Goal: Information Seeking & Learning: Check status

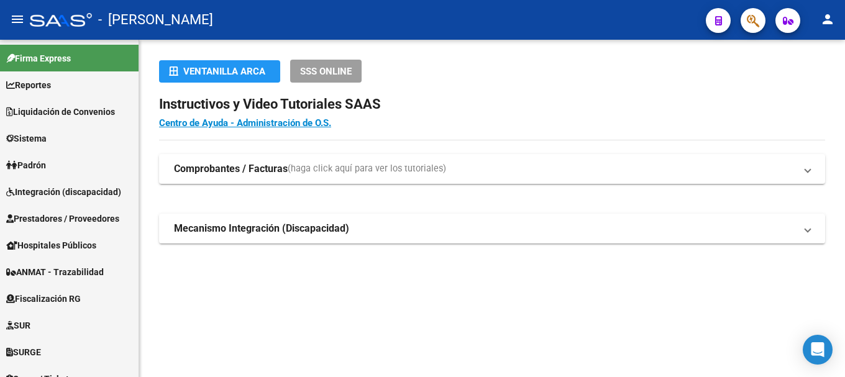
click at [757, 19] on icon "button" at bounding box center [753, 21] width 12 height 14
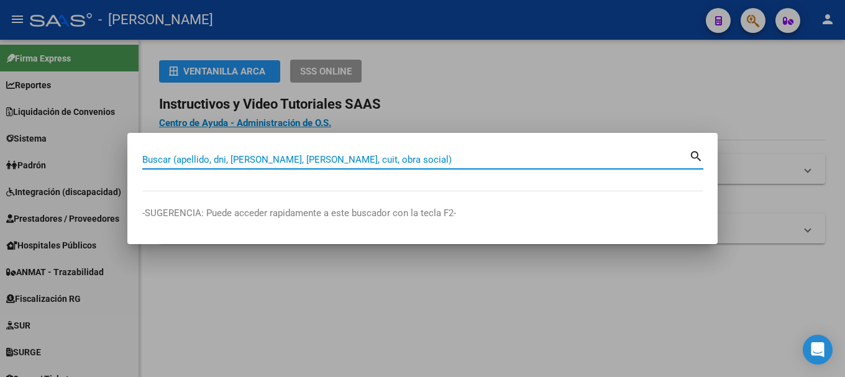
paste input "45200991"
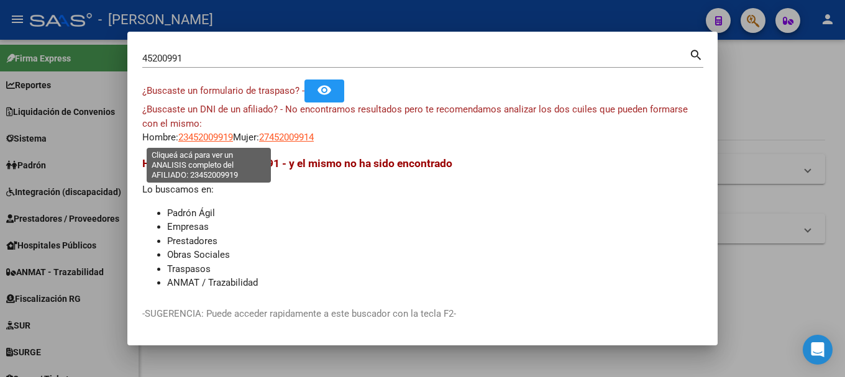
click at [222, 140] on span "23452009919" at bounding box center [205, 137] width 55 height 11
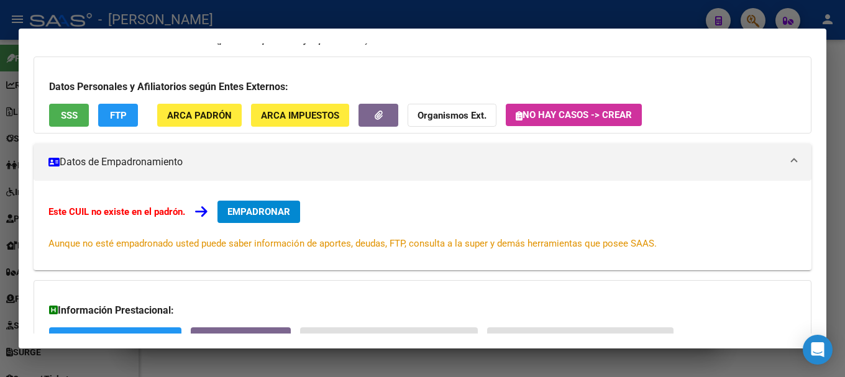
scroll to position [204, 0]
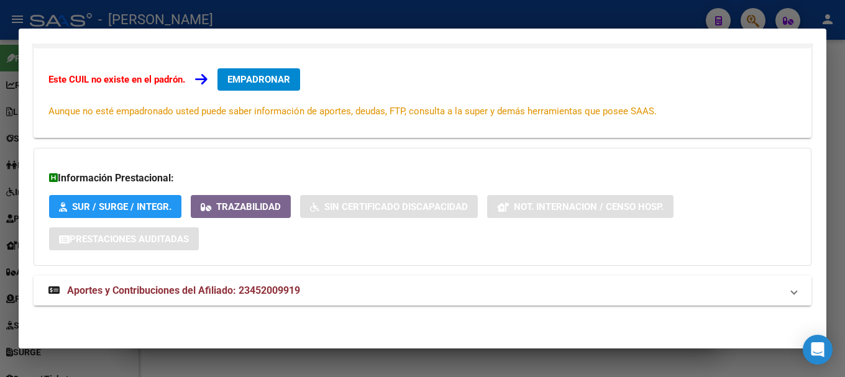
click at [196, 291] on span "Aportes y Contribuciones del Afiliado: 23452009919" at bounding box center [183, 291] width 233 height 12
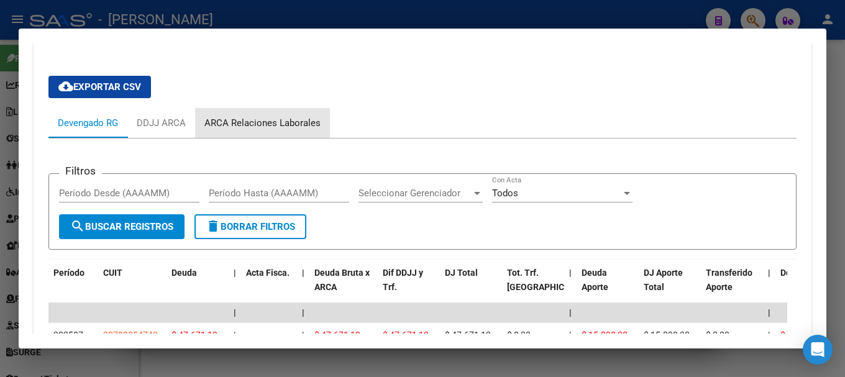
click at [293, 126] on div "ARCA Relaciones Laborales" at bounding box center [262, 123] width 116 height 14
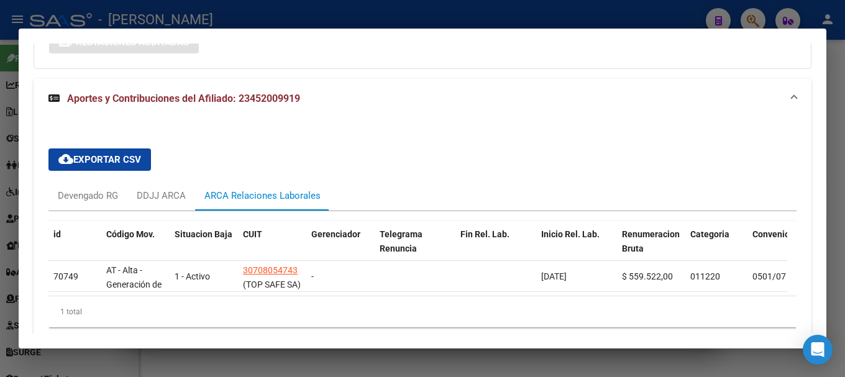
scroll to position [462, 0]
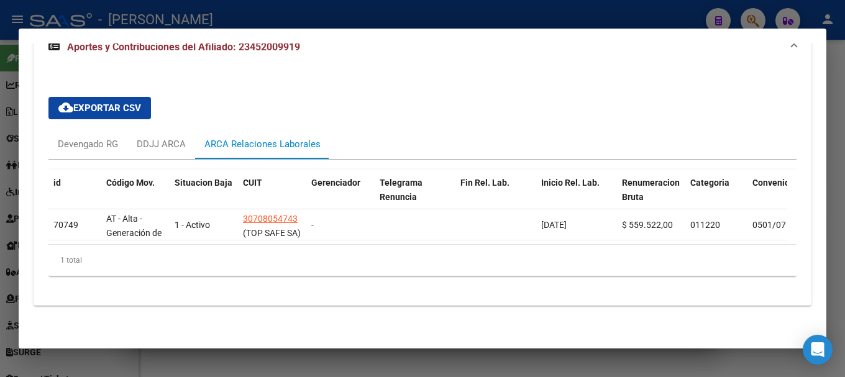
click at [734, 21] on div at bounding box center [422, 188] width 845 height 377
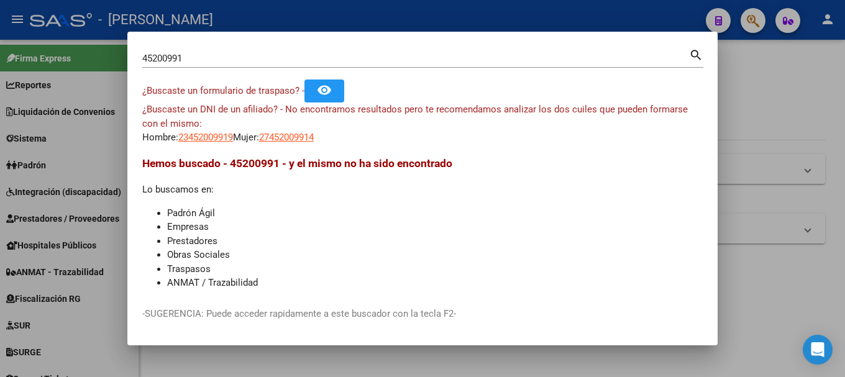
click at [221, 60] on input "45200991" at bounding box center [415, 58] width 547 height 11
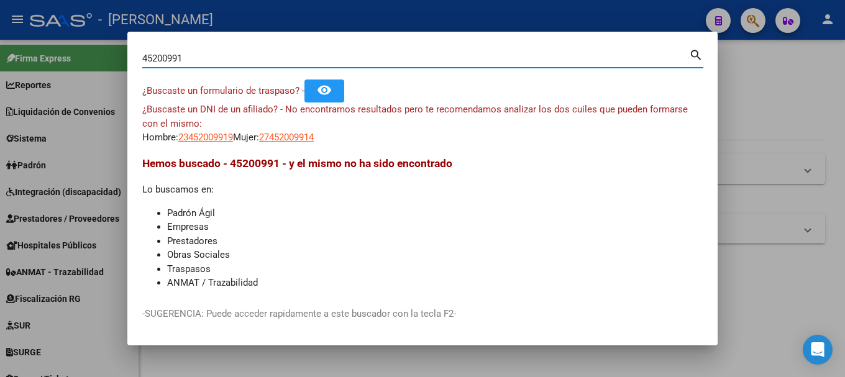
click at [221, 60] on input "45200991" at bounding box center [415, 58] width 547 height 11
type input "v"
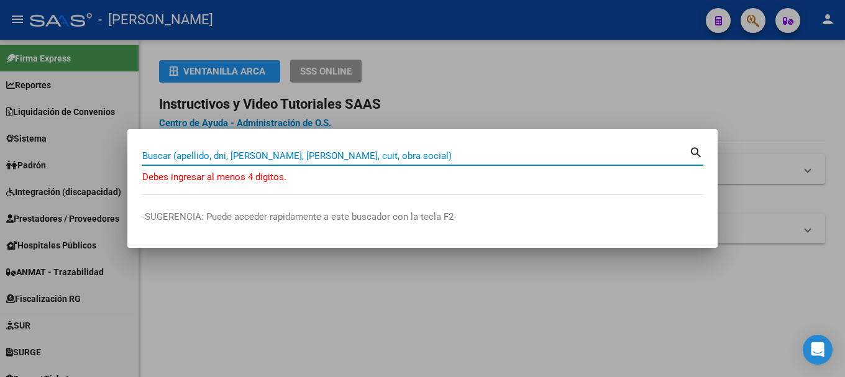
paste input "47217211"
type input "47217211"
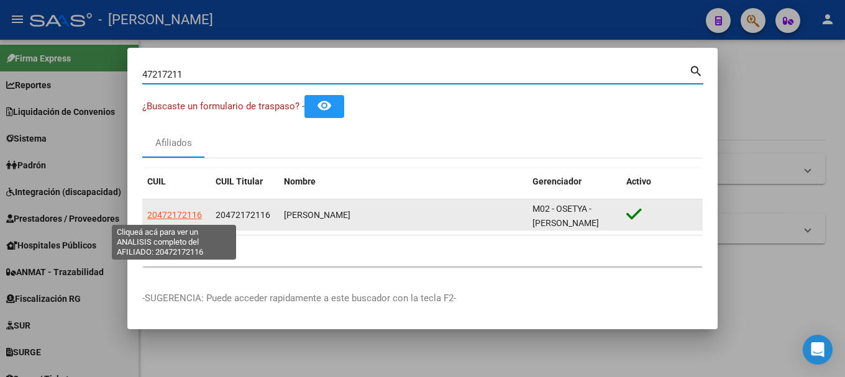
click at [170, 214] on span "20472172116" at bounding box center [174, 215] width 55 height 10
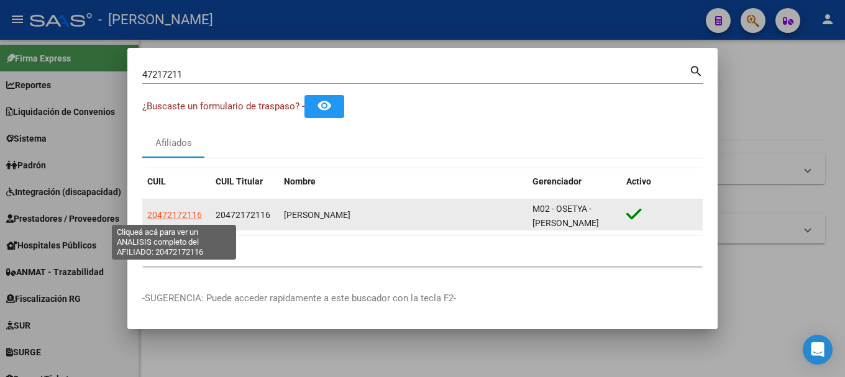
type textarea "20472172116"
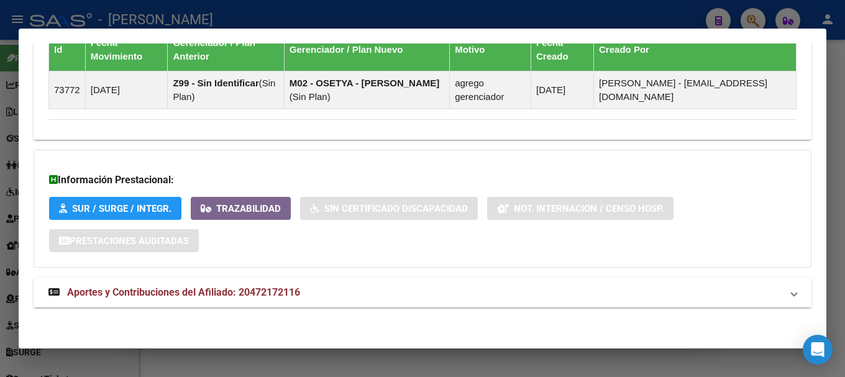
scroll to position [790, 0]
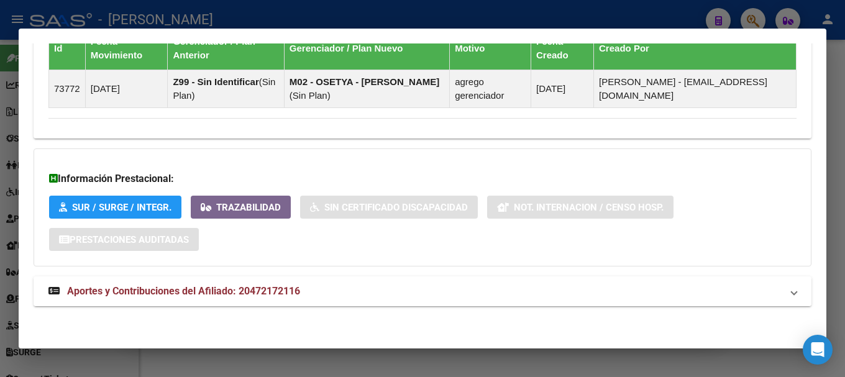
click at [431, 290] on mat-panel-title "Aportes y Contribuciones del Afiliado: 20472172116" at bounding box center [414, 291] width 733 height 15
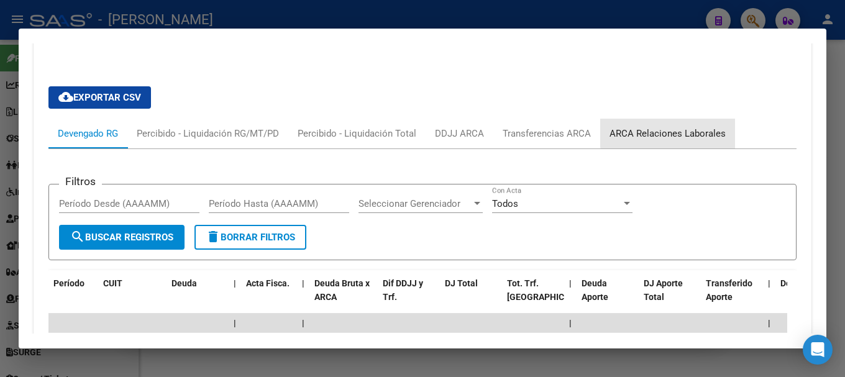
click at [674, 128] on div "ARCA Relaciones Laborales" at bounding box center [667, 134] width 116 height 14
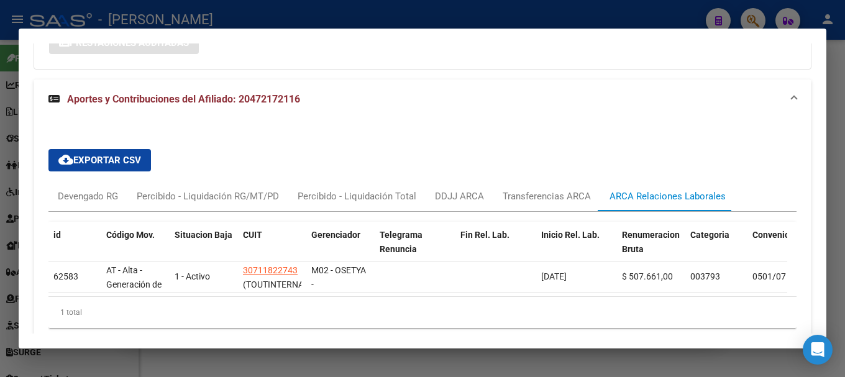
scroll to position [1048, 0]
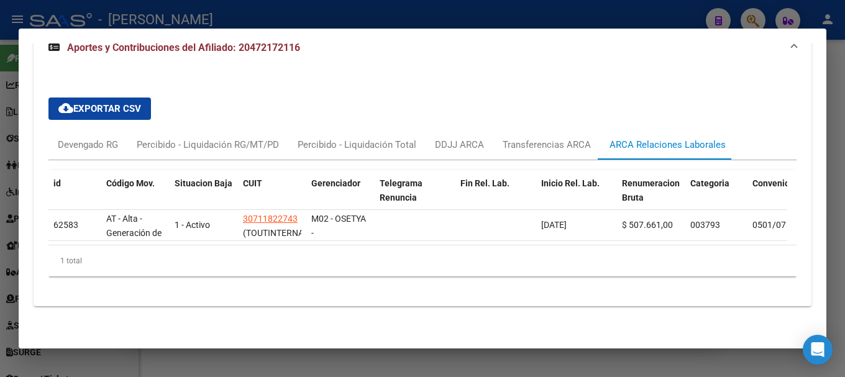
click at [724, 19] on div at bounding box center [422, 188] width 845 height 377
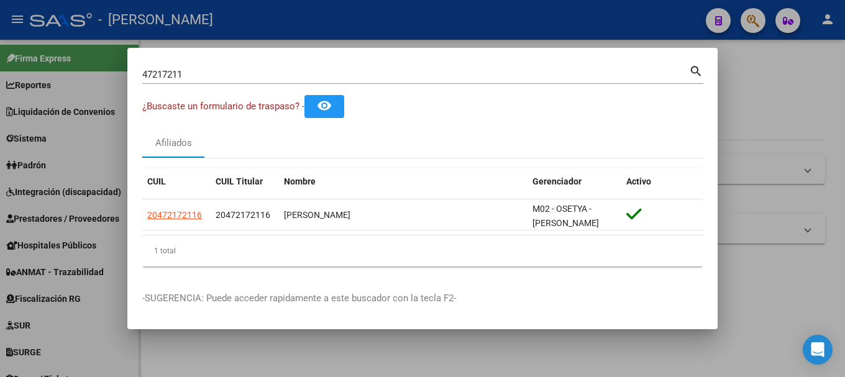
click at [365, 77] on input "47217211" at bounding box center [415, 74] width 547 height 11
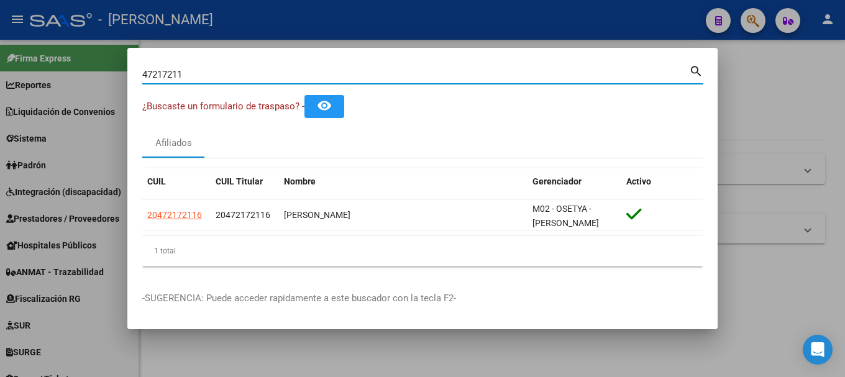
click at [365, 77] on input "47217211" at bounding box center [415, 74] width 547 height 11
paste input "38397420"
type input "38397420"
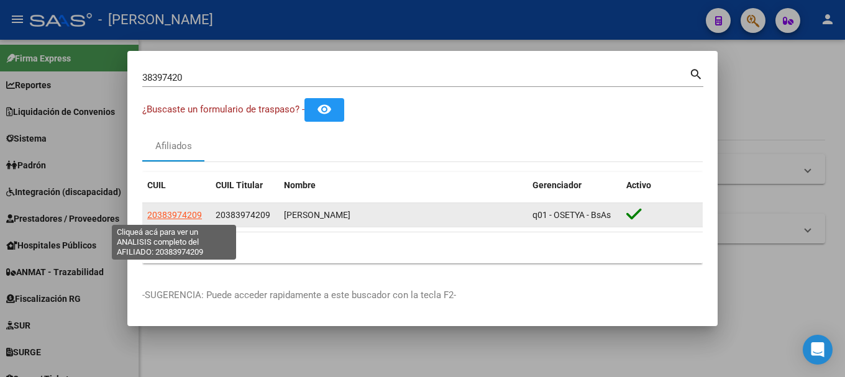
click at [171, 220] on span "20383974209" at bounding box center [174, 215] width 55 height 10
type textarea "20383974209"
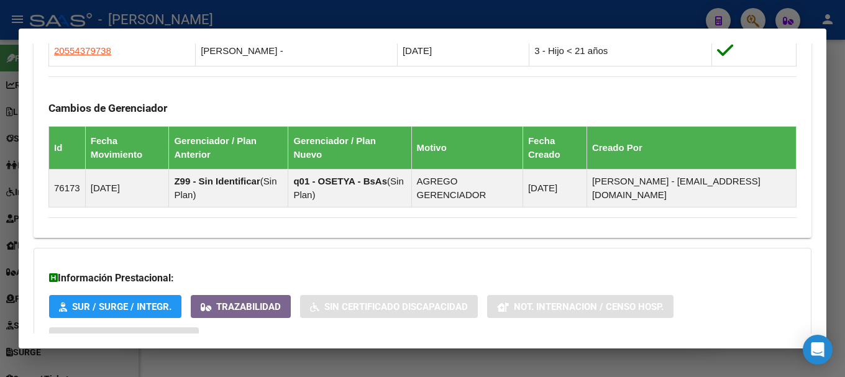
scroll to position [863, 0]
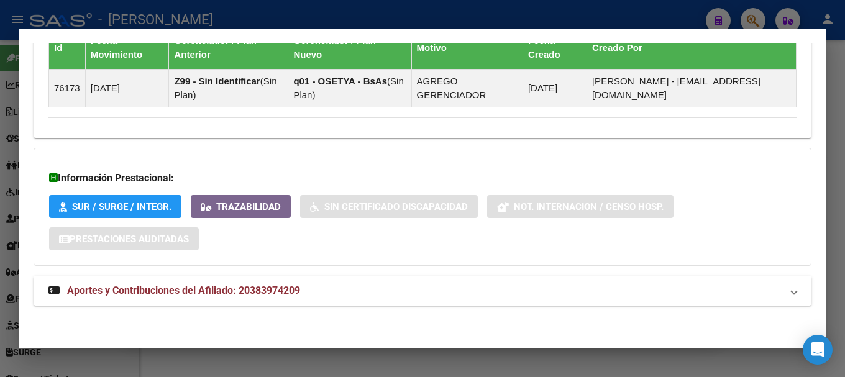
click at [365, 289] on mat-panel-title "Aportes y Contribuciones del Afiliado: 20383974209" at bounding box center [414, 290] width 733 height 15
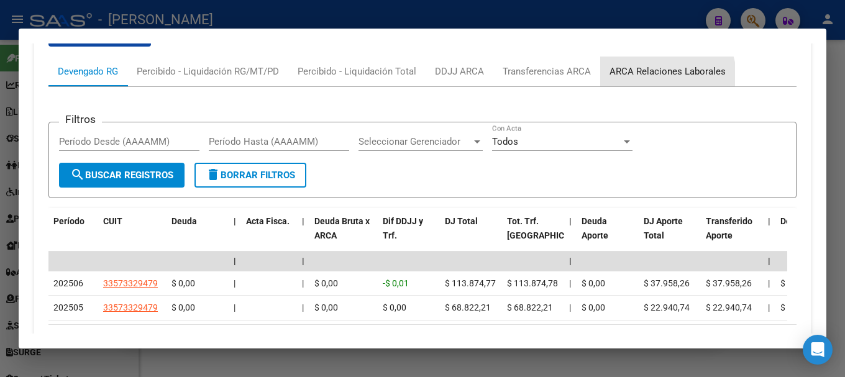
click at [650, 80] on div "ARCA Relaciones Laborales" at bounding box center [667, 72] width 135 height 30
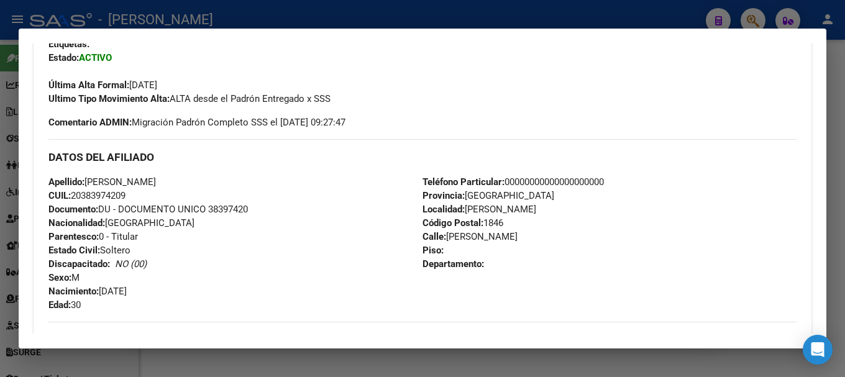
scroll to position [309, 0]
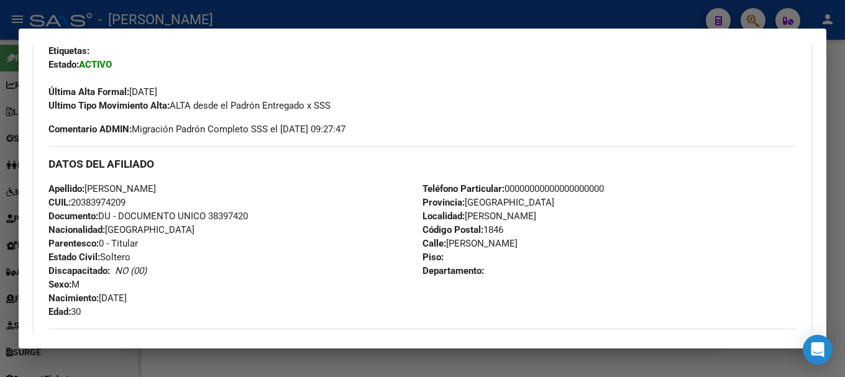
click at [321, 6] on div at bounding box center [422, 188] width 845 height 377
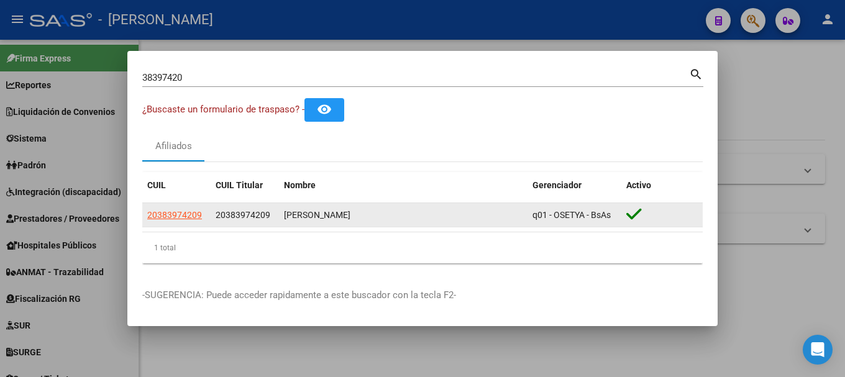
click at [255, 215] on span "20383974209" at bounding box center [243, 215] width 55 height 10
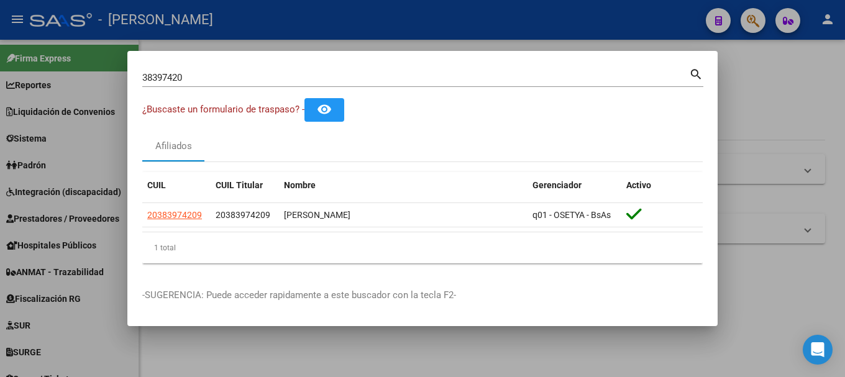
copy span "20383974209"
click at [408, 65] on mat-dialog-container "38397420 Buscar (apellido, dni, cuil, nro traspaso, cuit, obra social) search ¿…" at bounding box center [422, 189] width 590 height 276
click at [383, 76] on input "38397420" at bounding box center [415, 77] width 547 height 11
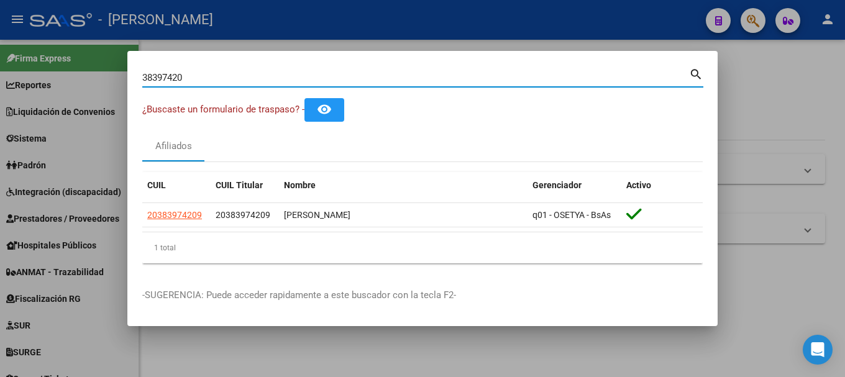
click at [383, 76] on input "38397420" at bounding box center [415, 77] width 547 height 11
paste input "27451923"
type input "27451923"
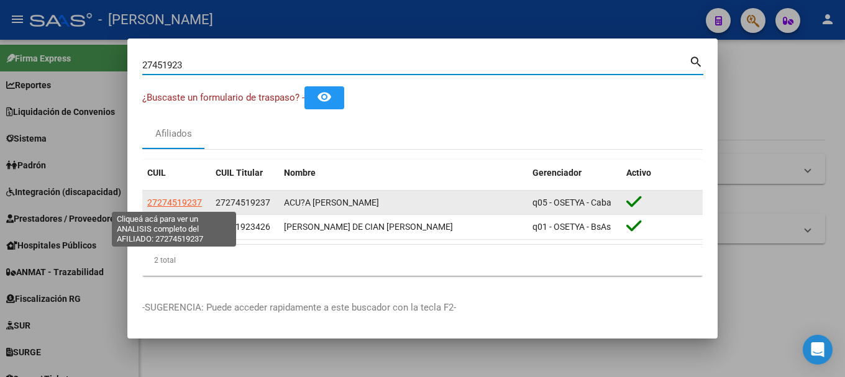
click at [199, 200] on span "27274519237" at bounding box center [174, 203] width 55 height 10
type textarea "27274519237"
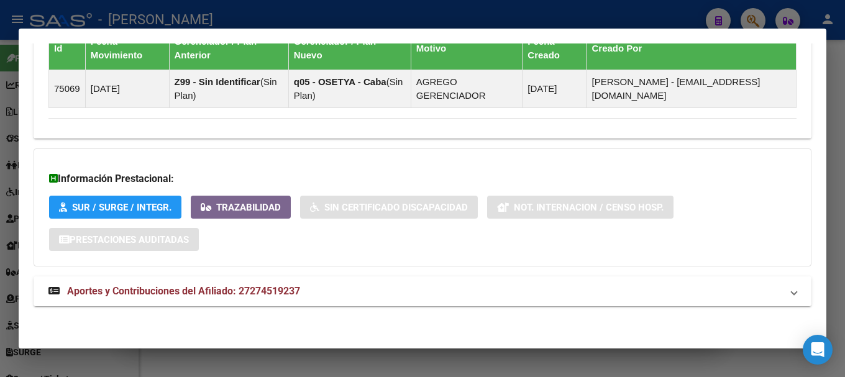
click at [412, 299] on mat-expansion-panel-header "Aportes y Contribuciones del Afiliado: 27274519237" at bounding box center [423, 291] width 778 height 30
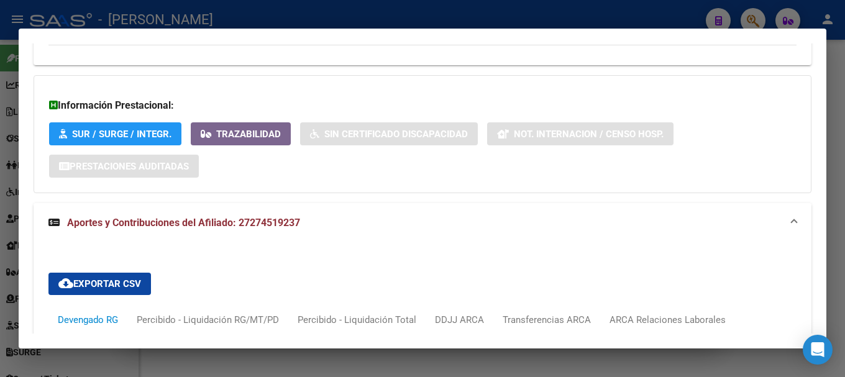
scroll to position [926, 0]
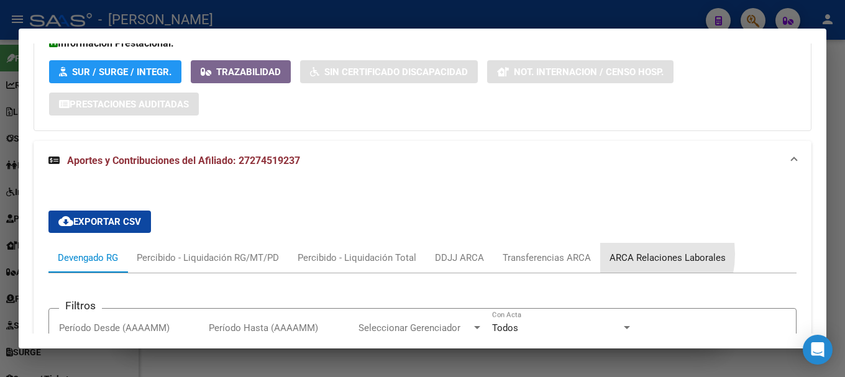
click at [631, 254] on div "ARCA Relaciones Laborales" at bounding box center [667, 258] width 116 height 14
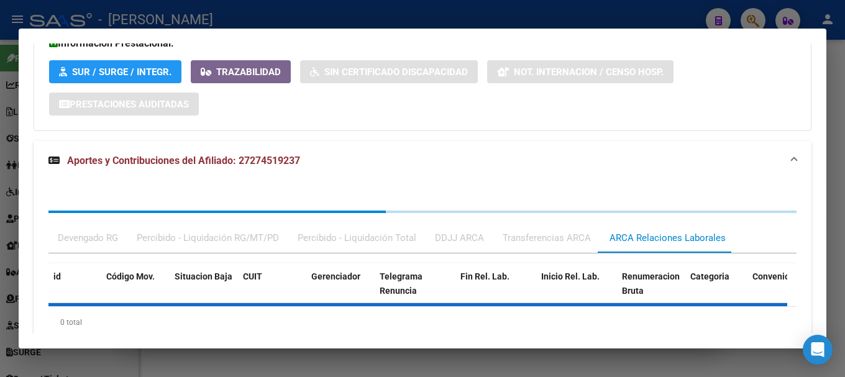
scroll to position [988, 0]
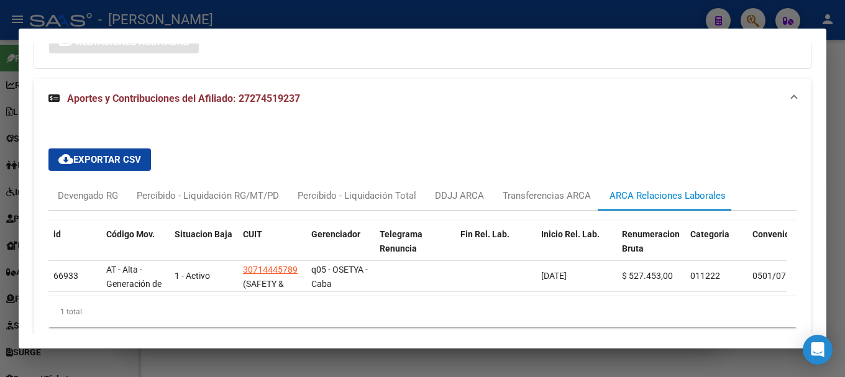
click at [383, 11] on div at bounding box center [422, 188] width 845 height 377
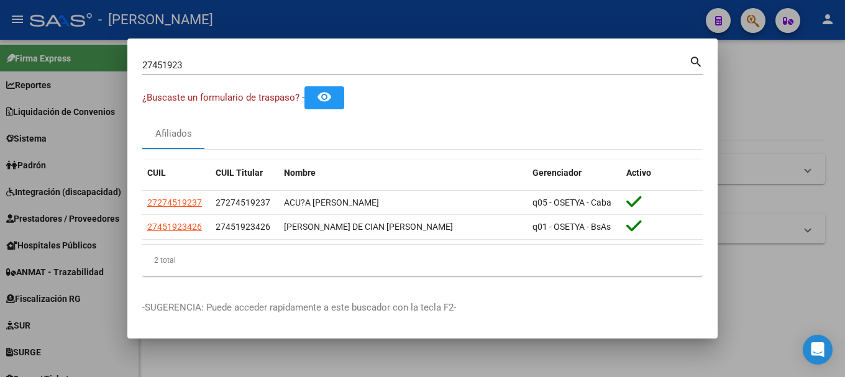
click at [194, 66] on input "27451923" at bounding box center [415, 65] width 547 height 11
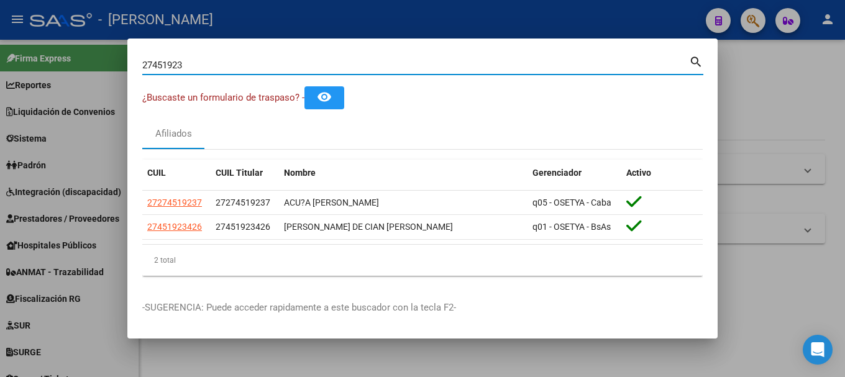
click at [194, 66] on input "27451923" at bounding box center [415, 65] width 547 height 11
paste input "31609819"
type input "31609819"
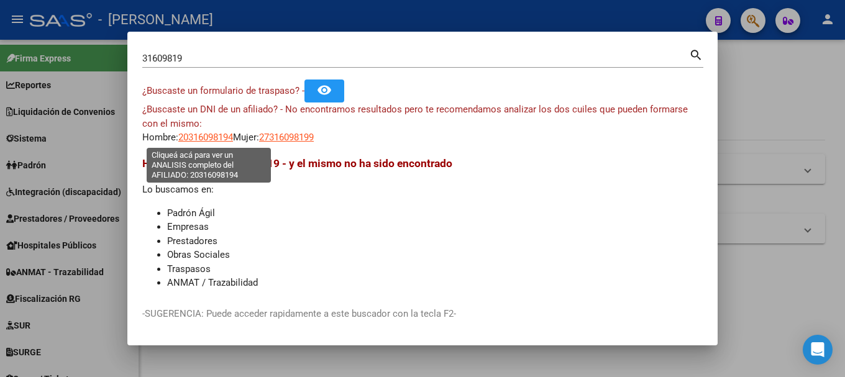
click at [205, 137] on span "20316098194" at bounding box center [205, 137] width 55 height 11
type textarea "20316098194"
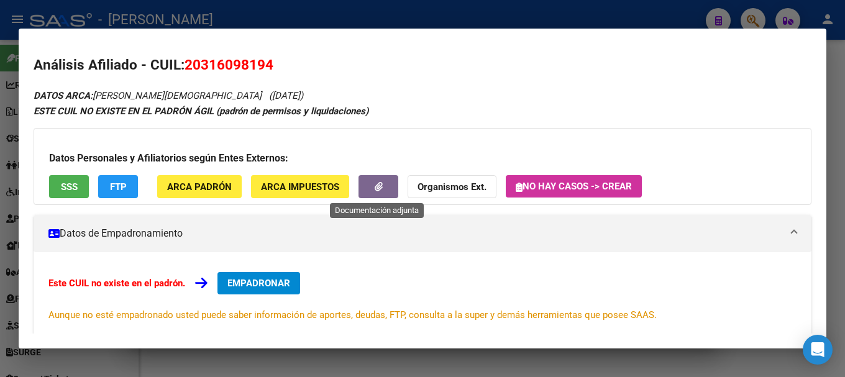
scroll to position [204, 0]
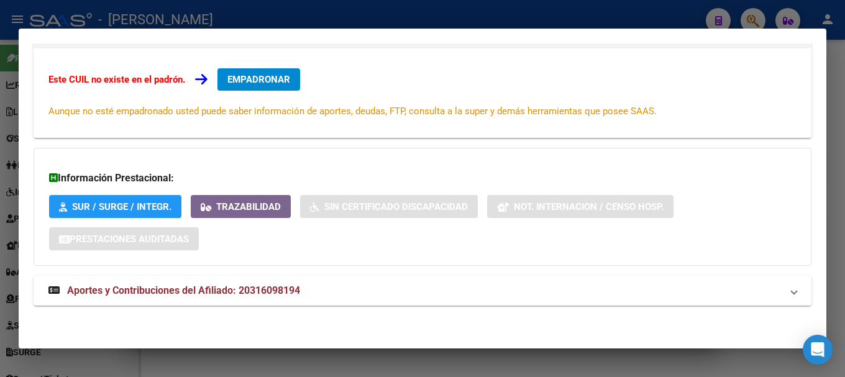
click at [329, 284] on mat-panel-title "Aportes y Contribuciones del Afiliado: 20316098194" at bounding box center [414, 290] width 733 height 15
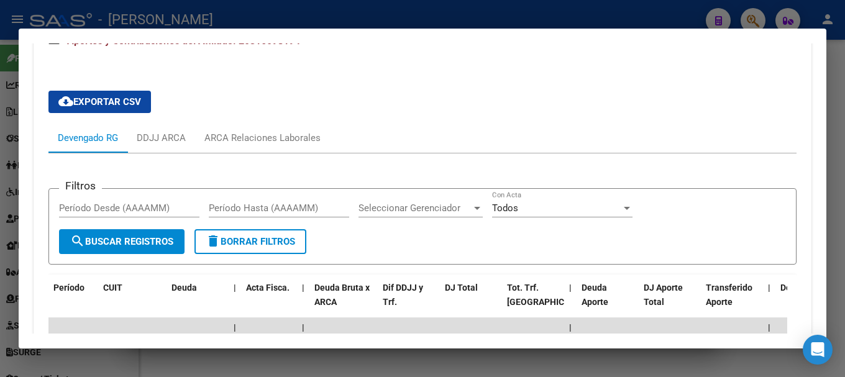
scroll to position [452, 0]
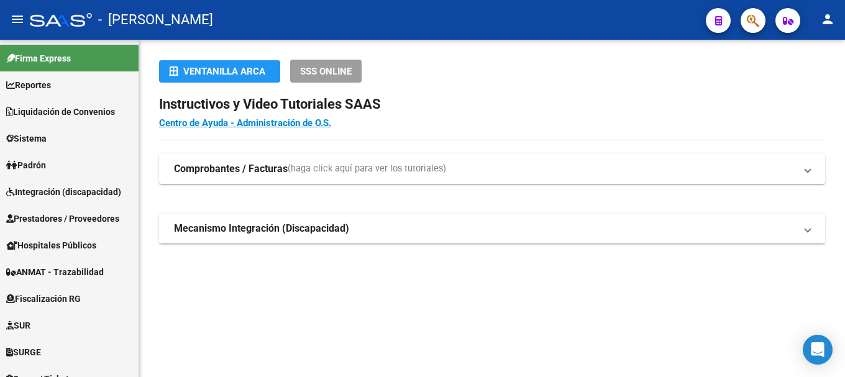
click at [745, 19] on button "button" at bounding box center [753, 20] width 25 height 25
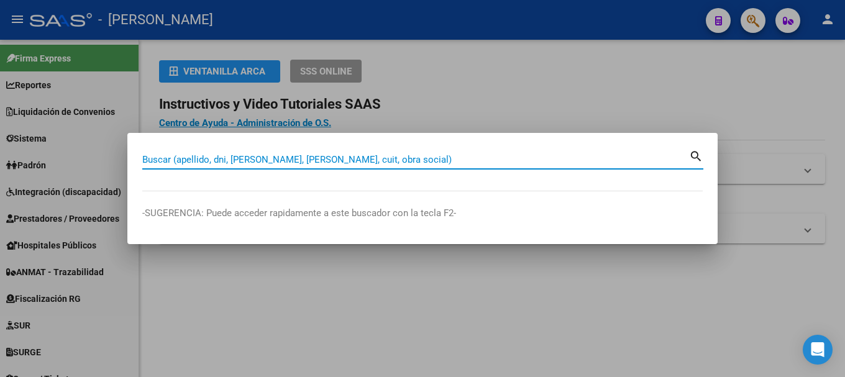
paste input "38523647"
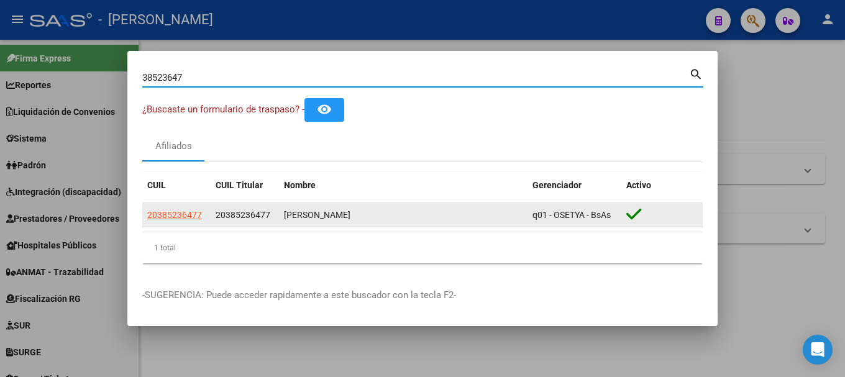
click at [196, 221] on app-link-go-to "20385236477" at bounding box center [174, 215] width 55 height 14
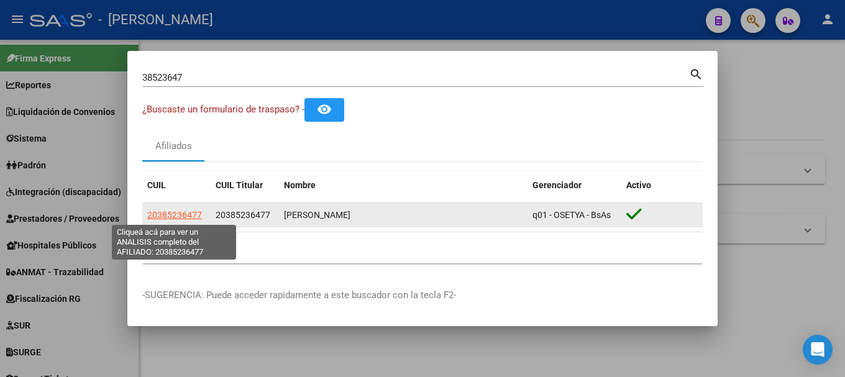
click at [199, 217] on span "20385236477" at bounding box center [174, 215] width 55 height 10
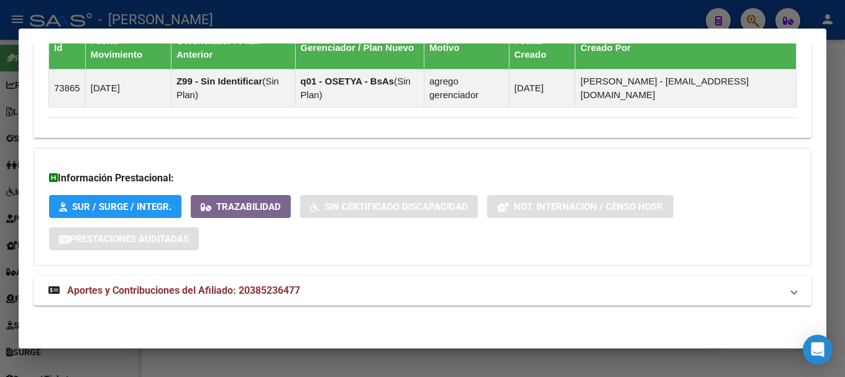
drag, startPoint x: 383, startPoint y: 285, endPoint x: 429, endPoint y: 235, distance: 68.2
click at [383, 285] on mat-panel-title "Aportes y Contribuciones del Afiliado: 20385236477" at bounding box center [414, 290] width 733 height 15
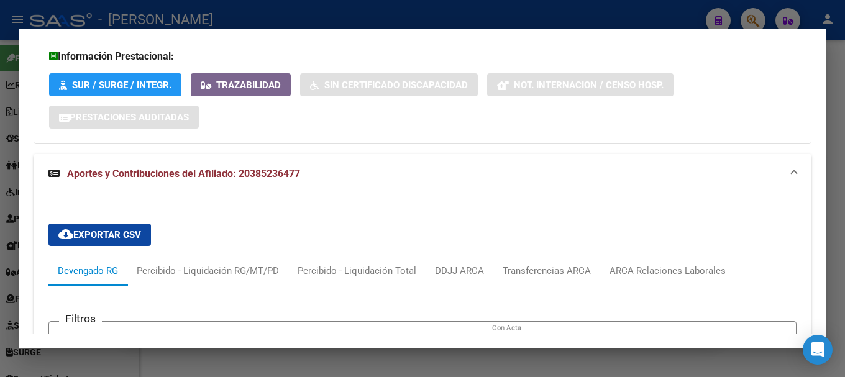
scroll to position [1029, 0]
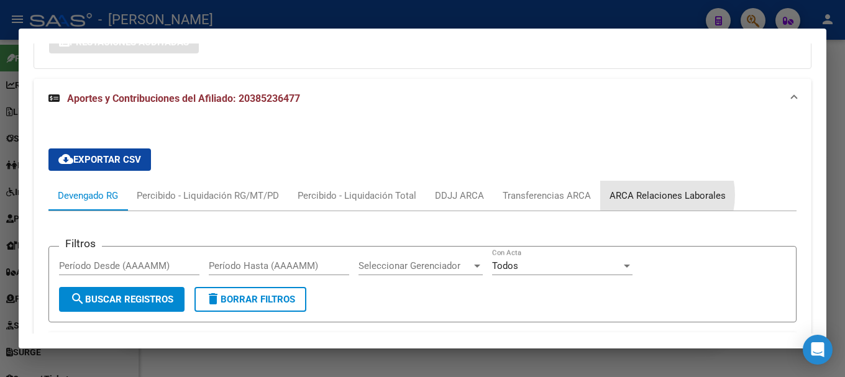
click at [648, 195] on div "ARCA Relaciones Laborales" at bounding box center [667, 196] width 116 height 14
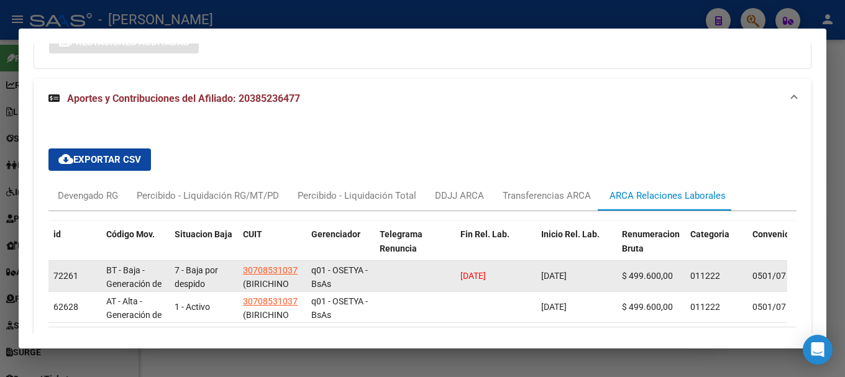
drag, startPoint x: 517, startPoint y: 275, endPoint x: 436, endPoint y: 278, distance: 80.8
click at [436, 278] on div "72261 BT - Baja - Generación de Clave 7 - Baja por despido 30708531037 (BIRICHI…" at bounding box center [820, 276] width 1544 height 31
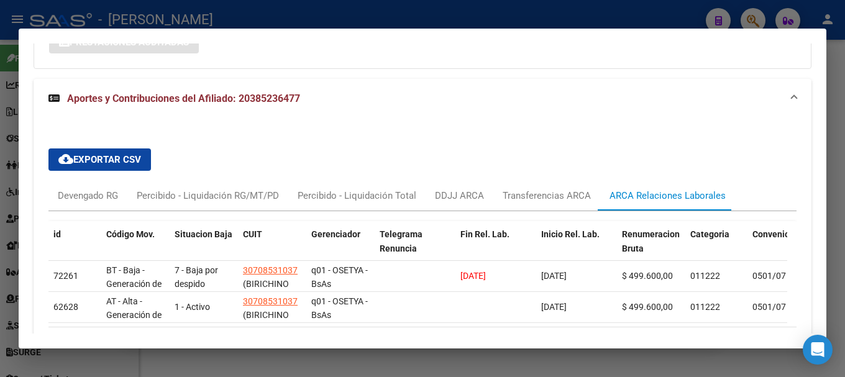
copy span "[DATE]"
click at [438, 16] on div at bounding box center [422, 188] width 845 height 377
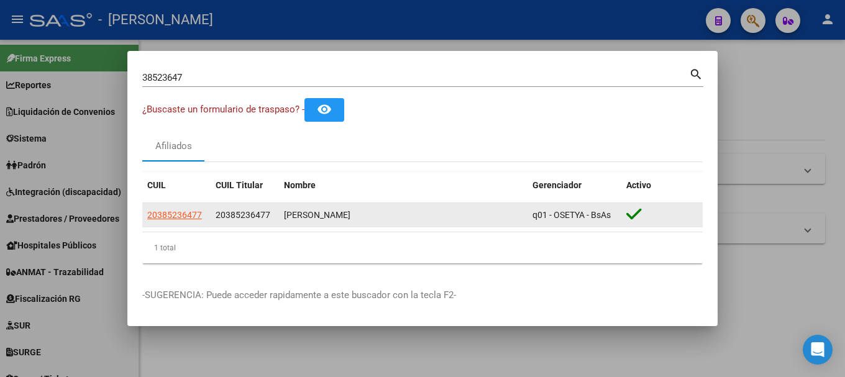
click at [232, 208] on div "20385236477" at bounding box center [245, 215] width 58 height 14
copy span "20385236477"
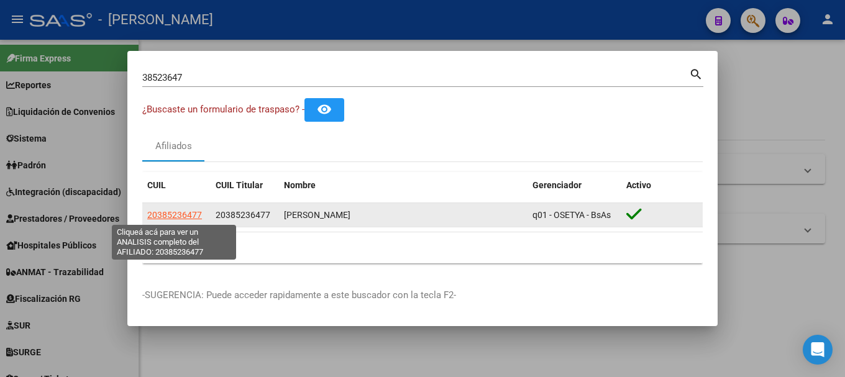
click at [177, 213] on span "20385236477" at bounding box center [174, 215] width 55 height 10
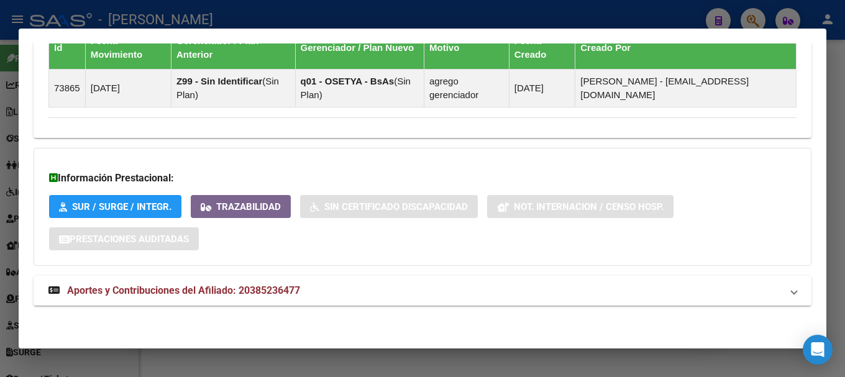
drag, startPoint x: 414, startPoint y: 275, endPoint x: 410, endPoint y: 295, distance: 20.3
click at [409, 299] on mat-expansion-panel-header "Aportes y Contribuciones del Afiliado: 20385236477" at bounding box center [423, 291] width 778 height 30
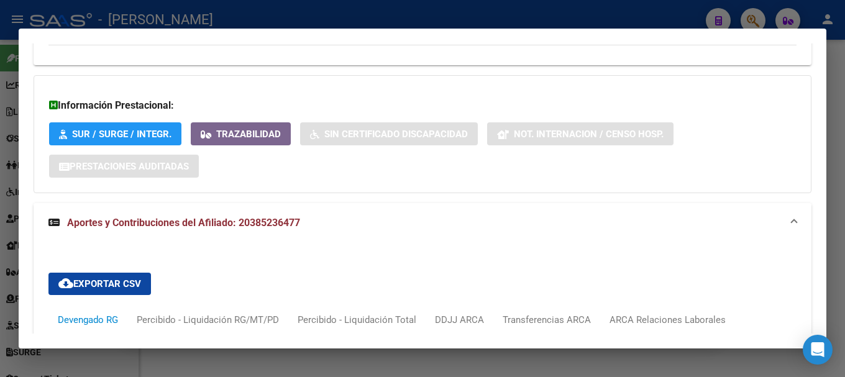
scroll to position [1144, 0]
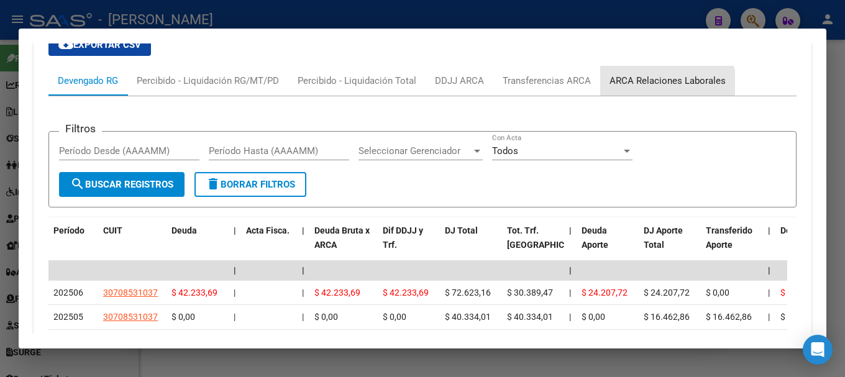
click at [645, 96] on div "ARCA Relaciones Laborales" at bounding box center [667, 81] width 135 height 30
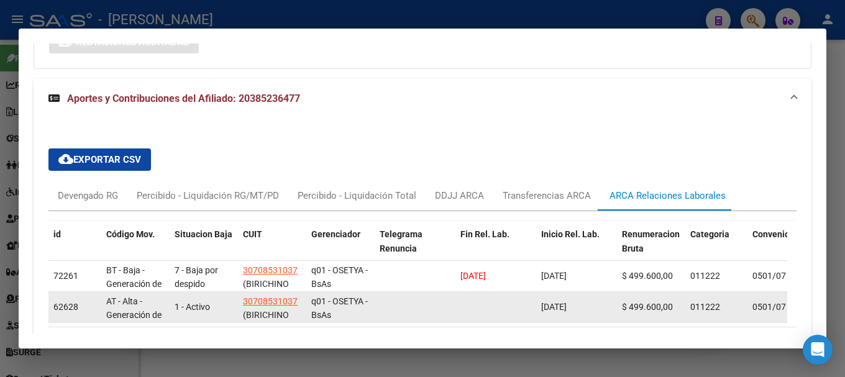
scroll to position [1087, 0]
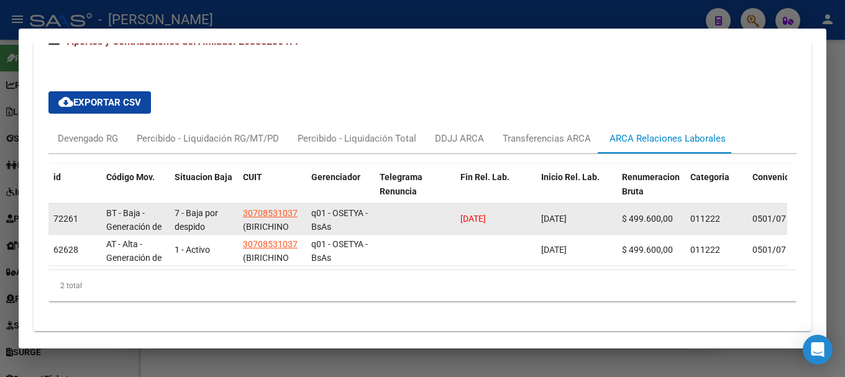
drag, startPoint x: 593, startPoint y: 220, endPoint x: 507, endPoint y: 220, distance: 86.4
click at [507, 220] on div "72261 BT - Baja - Generación de Clave 7 - Baja por despido 30708531037 (BIRICHI…" at bounding box center [820, 219] width 1544 height 31
copy div "[DATE]"
click at [466, 216] on span "[DATE]" at bounding box center [472, 219] width 25 height 10
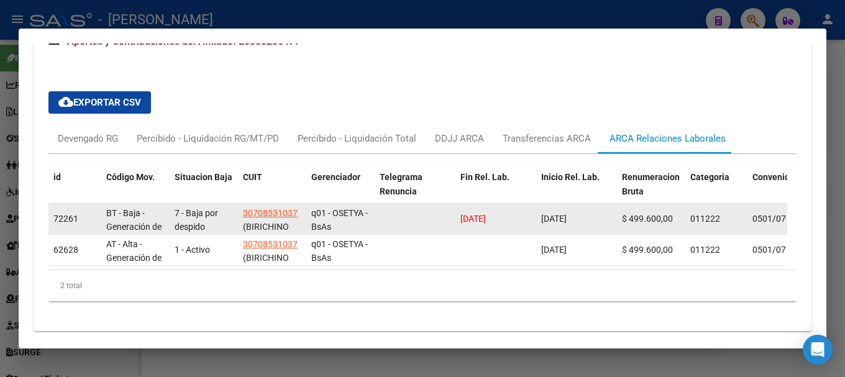
click at [466, 216] on span "[DATE]" at bounding box center [472, 219] width 25 height 10
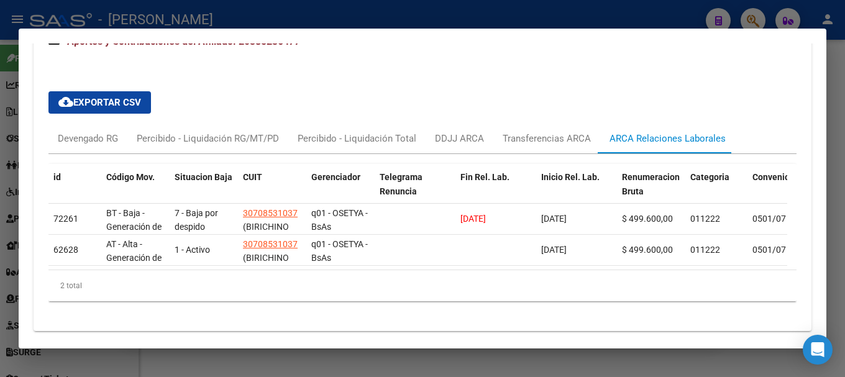
copy span "[DATE]"
click at [380, 26] on div at bounding box center [422, 188] width 845 height 377
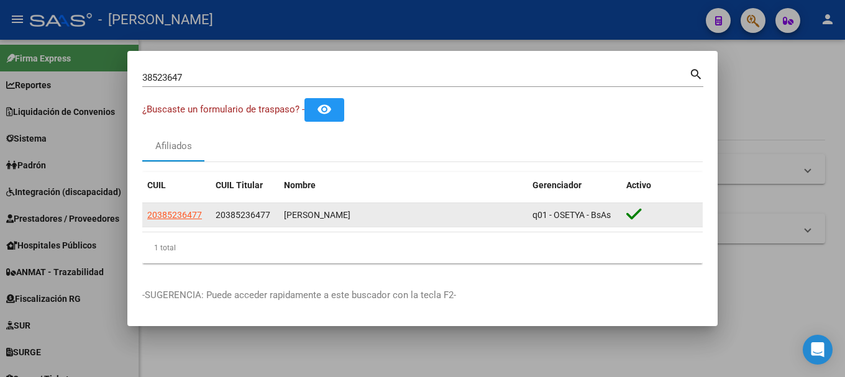
click at [239, 207] on datatable-body-cell "20385236477" at bounding box center [245, 215] width 68 height 24
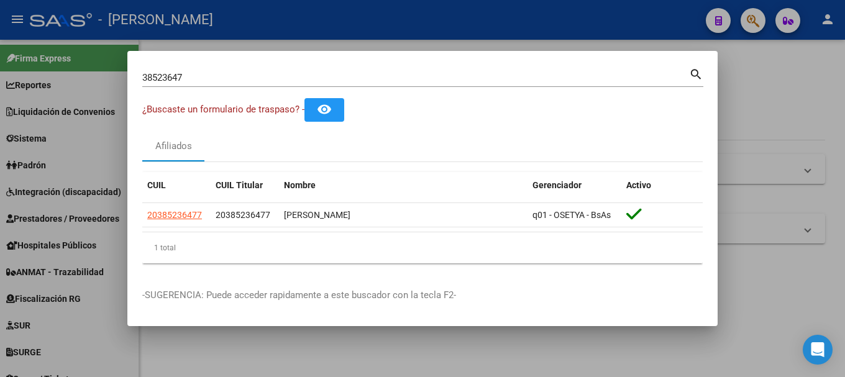
copy span "20385236477"
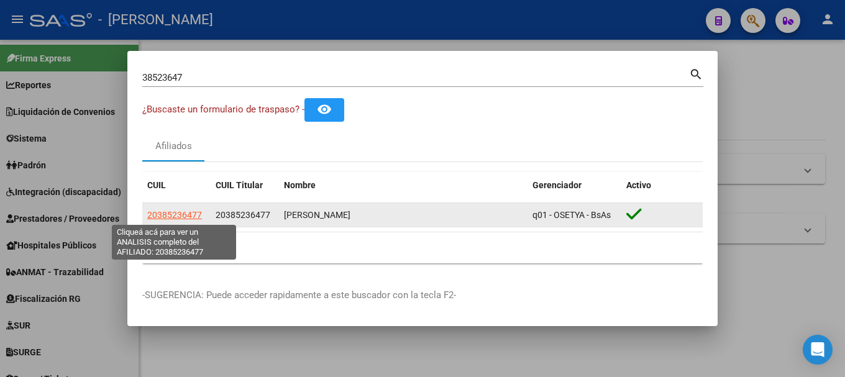
click at [166, 215] on span "20385236477" at bounding box center [174, 215] width 55 height 10
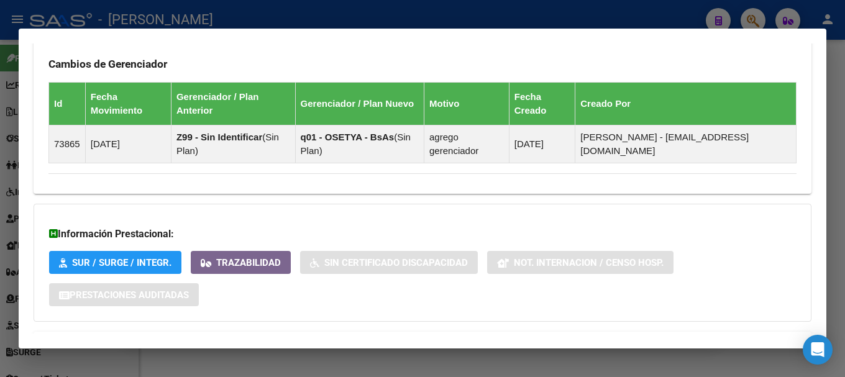
scroll to position [832, 0]
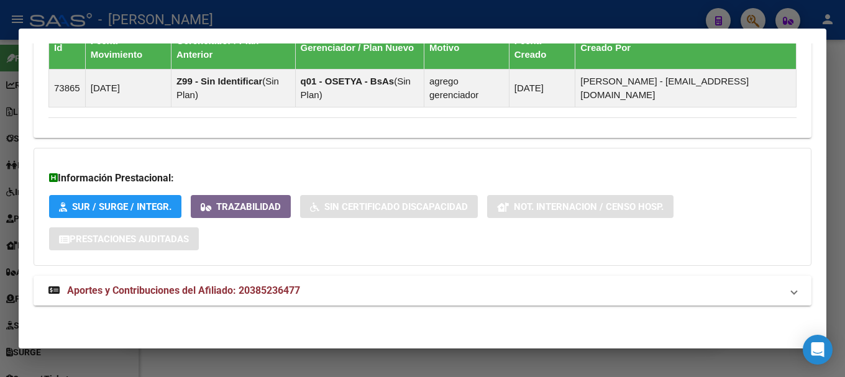
click at [332, 291] on mat-panel-title "Aportes y Contribuciones del Afiliado: 20385236477" at bounding box center [414, 290] width 733 height 15
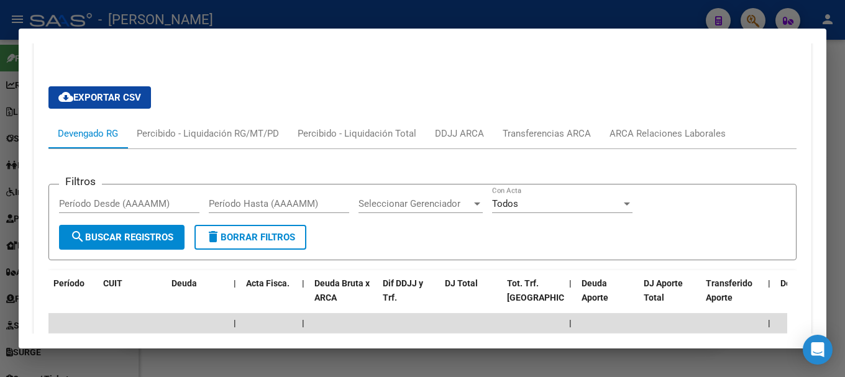
drag, startPoint x: 631, startPoint y: 118, endPoint x: 634, endPoint y: 132, distance: 14.5
click at [631, 119] on div "cloud_download Exportar CSV Devengado RG Percibido - Liquidación RG/MT/PD Perci…" at bounding box center [422, 289] width 748 height 426
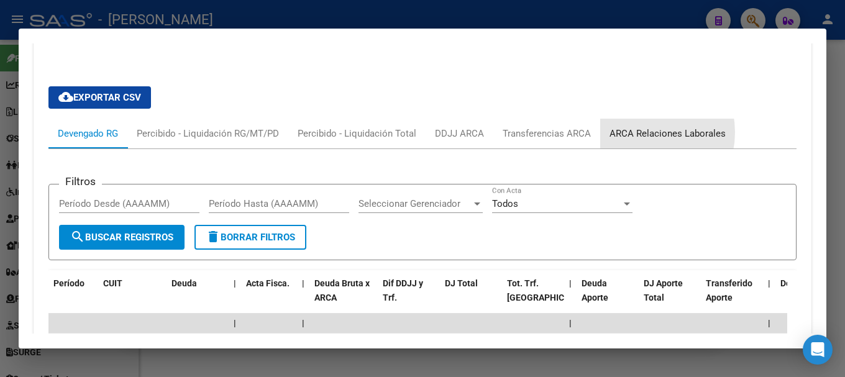
click at [634, 132] on div "ARCA Relaciones Laborales" at bounding box center [667, 134] width 116 height 14
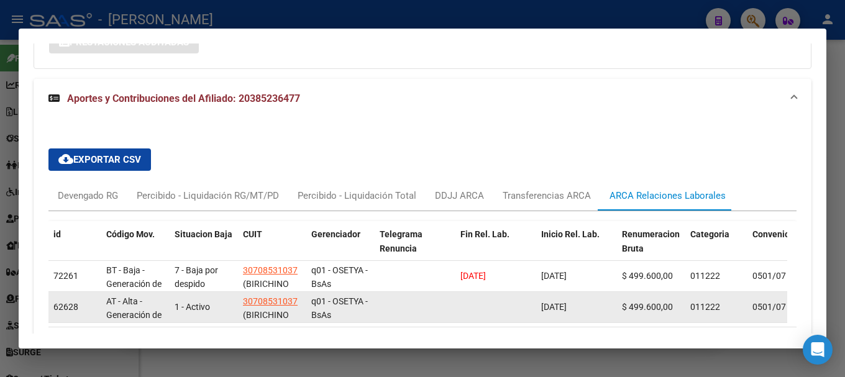
scroll to position [1091, 0]
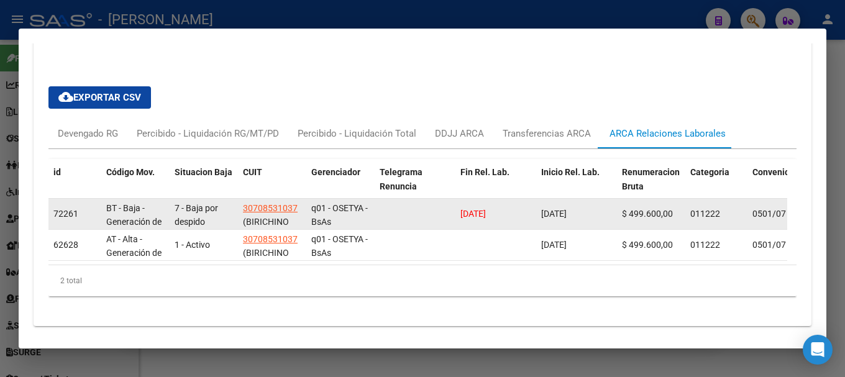
click at [483, 212] on span "[DATE]" at bounding box center [472, 214] width 25 height 10
copy span "[DATE]"
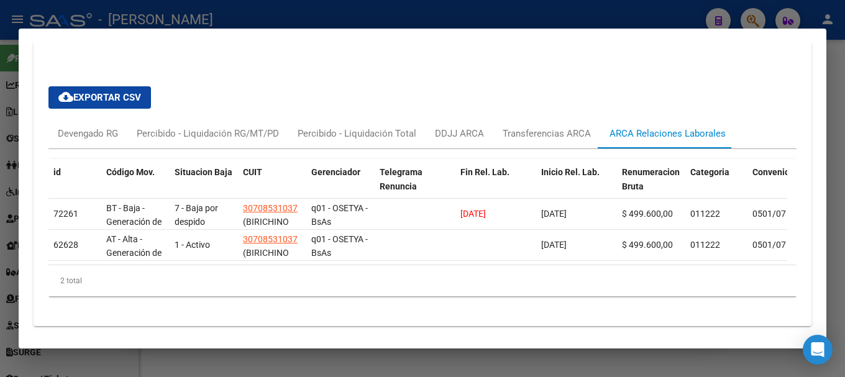
click at [516, 17] on div at bounding box center [422, 188] width 845 height 377
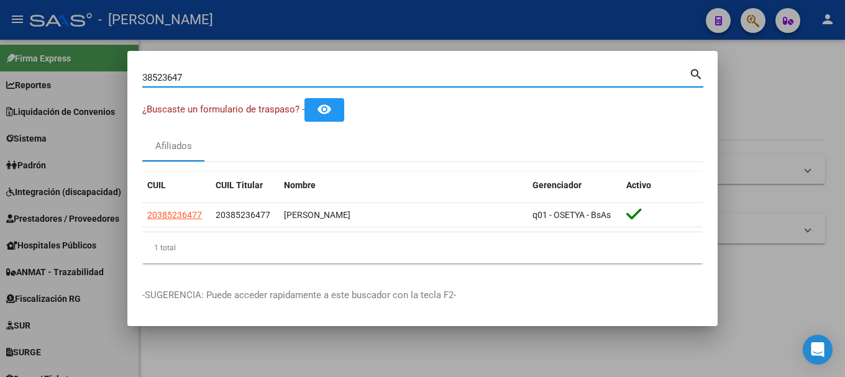
click at [234, 79] on input "38523647" at bounding box center [415, 77] width 547 height 11
paste input "2730703573"
type input "27307035737"
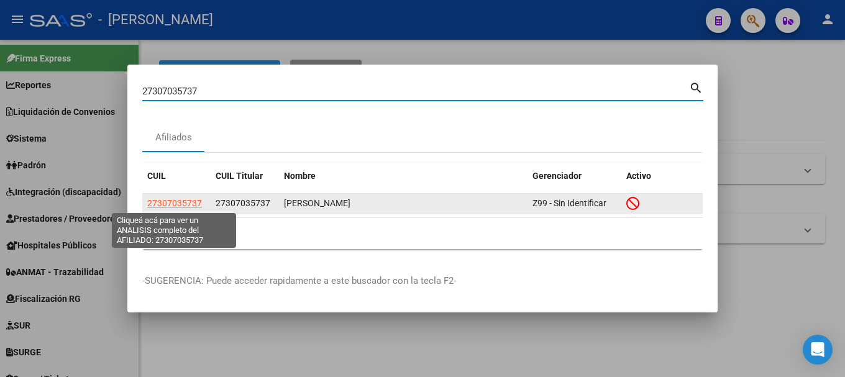
click at [191, 203] on span "27307035737" at bounding box center [174, 203] width 55 height 10
type textarea "27307035737"
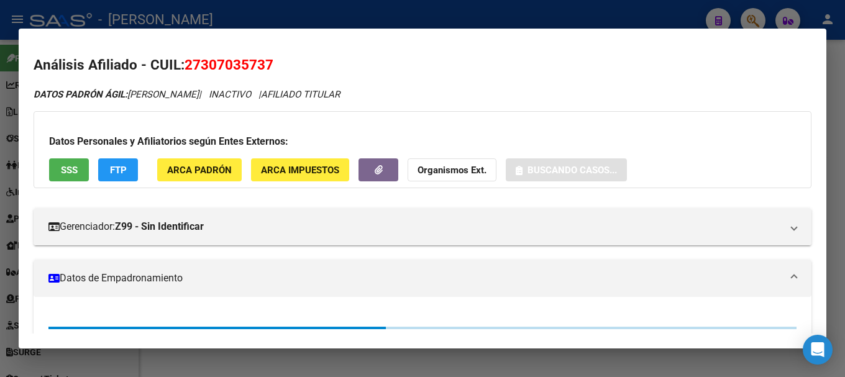
scroll to position [221, 0]
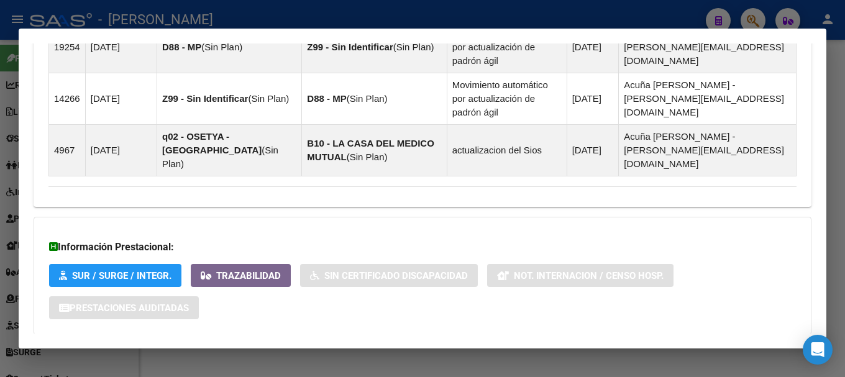
click at [432, 352] on mat-panel-title "Aportes y Contribuciones del Afiliado: 27307035737" at bounding box center [414, 359] width 733 height 15
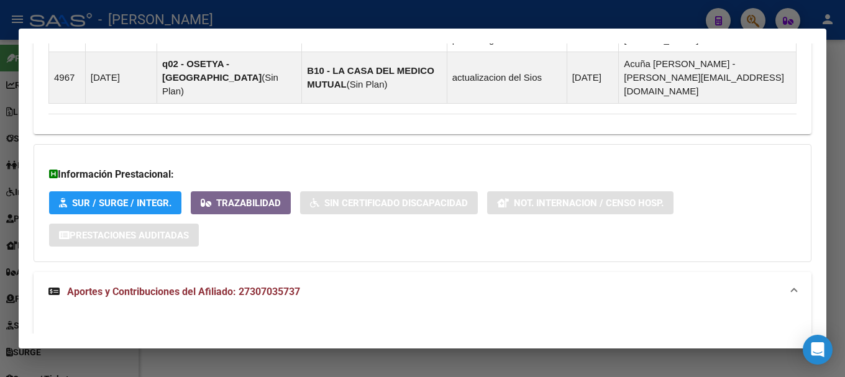
scroll to position [1295, 0]
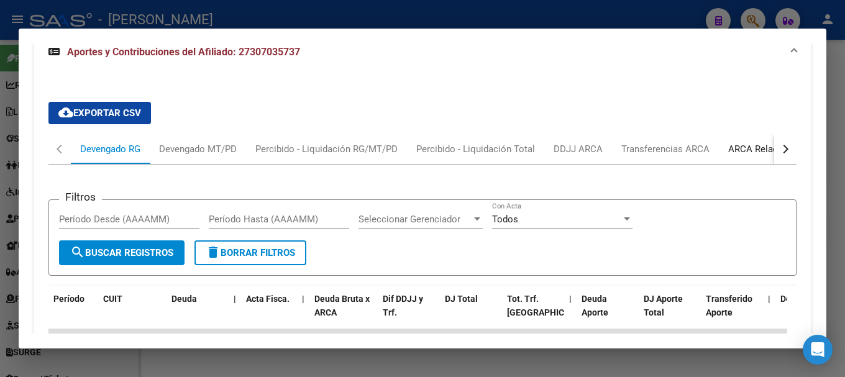
click at [745, 142] on div "ARCA Relaciones Laborales" at bounding box center [786, 149] width 116 height 14
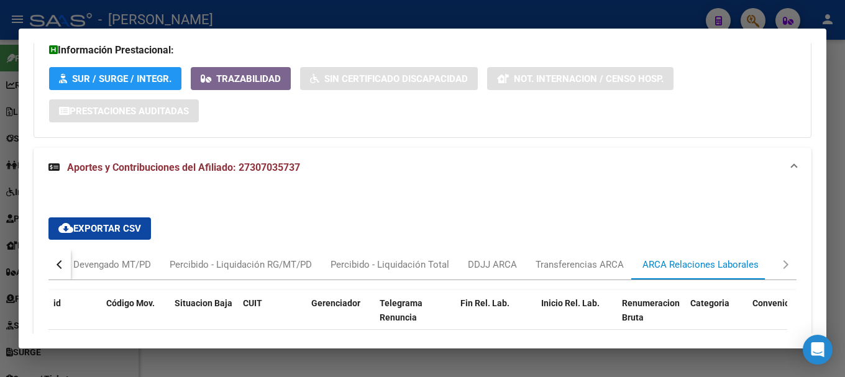
scroll to position [1237, 0]
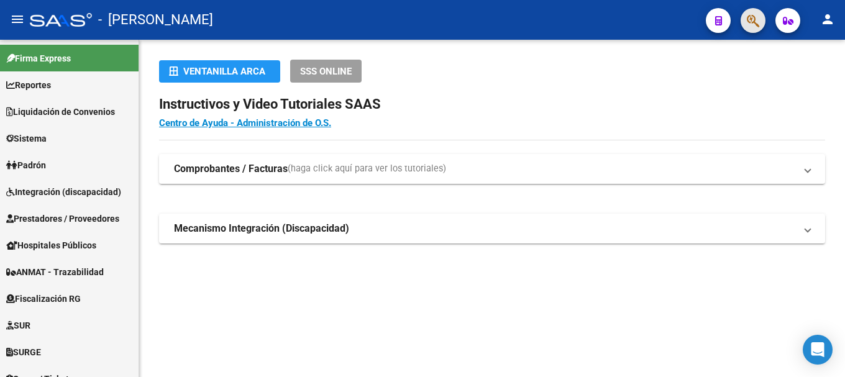
click at [763, 21] on button "button" at bounding box center [753, 20] width 25 height 25
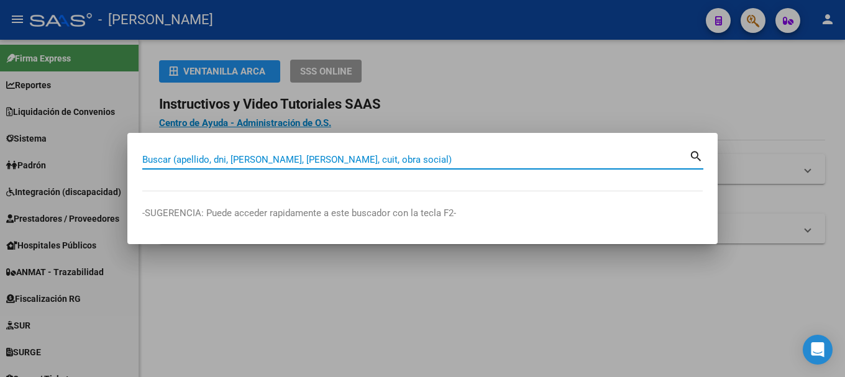
paste input "30703573"
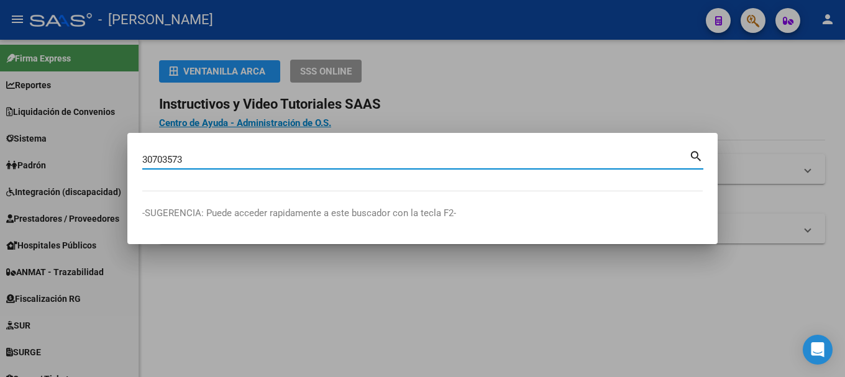
type input "30703573"
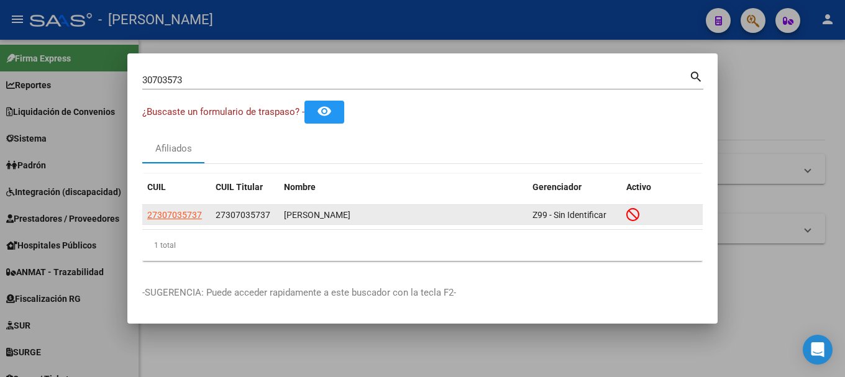
click at [182, 220] on app-link-go-to "27307035737" at bounding box center [174, 215] width 55 height 14
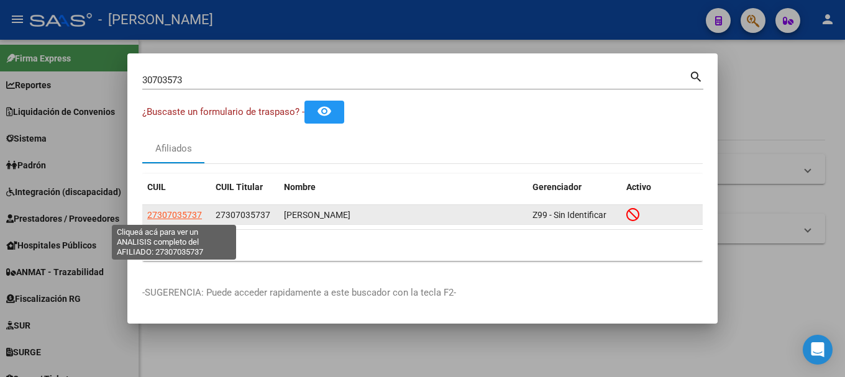
click at [181, 216] on span "27307035737" at bounding box center [174, 215] width 55 height 10
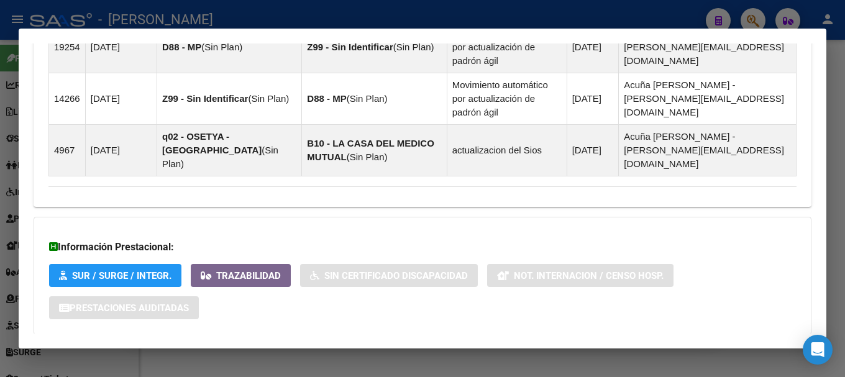
click at [286, 353] on span "Aportes y Contribuciones del Afiliado: 27307035737" at bounding box center [183, 359] width 233 height 12
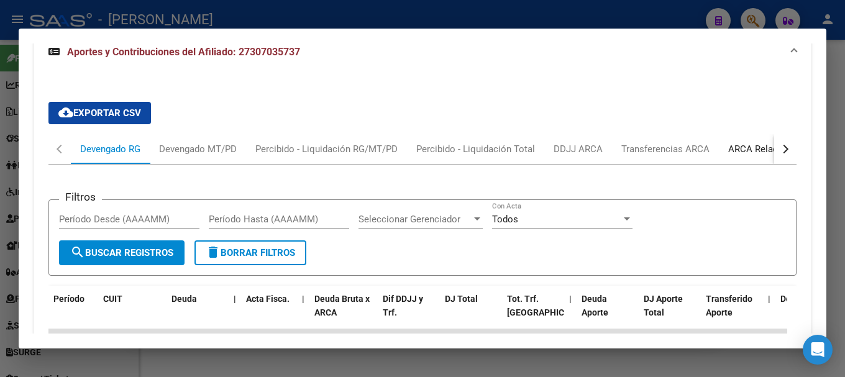
click at [747, 142] on div "ARCA Relaciones Laborales" at bounding box center [786, 149] width 116 height 14
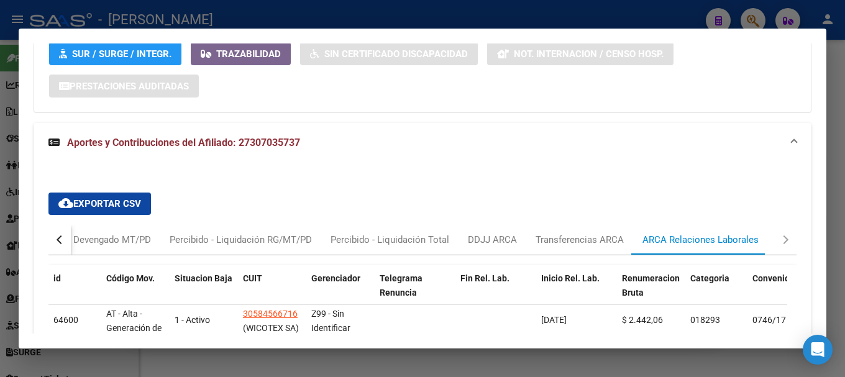
scroll to position [1175, 0]
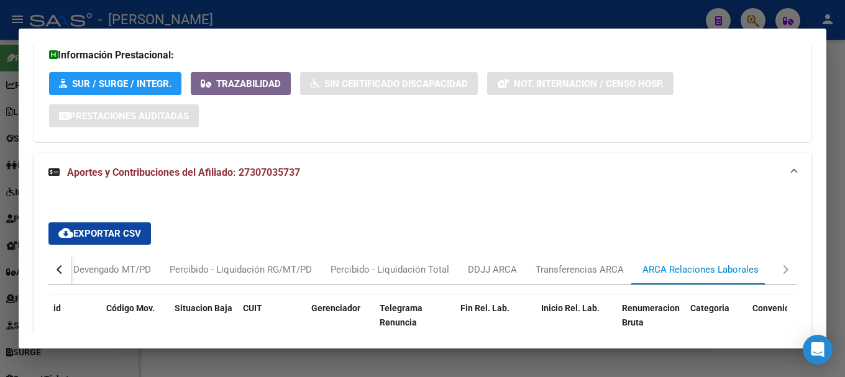
click at [286, 166] on span "Aportes y Contribuciones del Afiliado: 27307035737" at bounding box center [183, 172] width 233 height 12
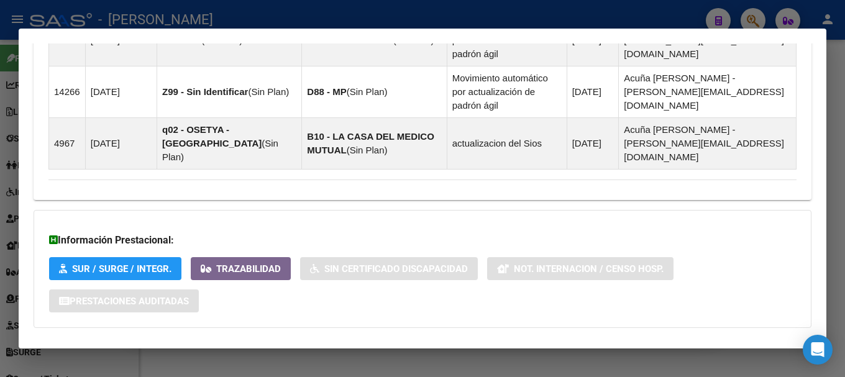
scroll to position [983, 0]
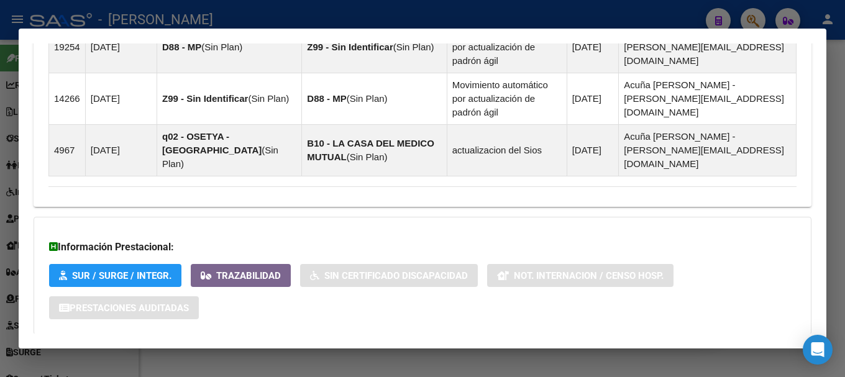
click at [262, 353] on span "Aportes y Contribuciones del Afiliado: 27307035737" at bounding box center [183, 359] width 233 height 12
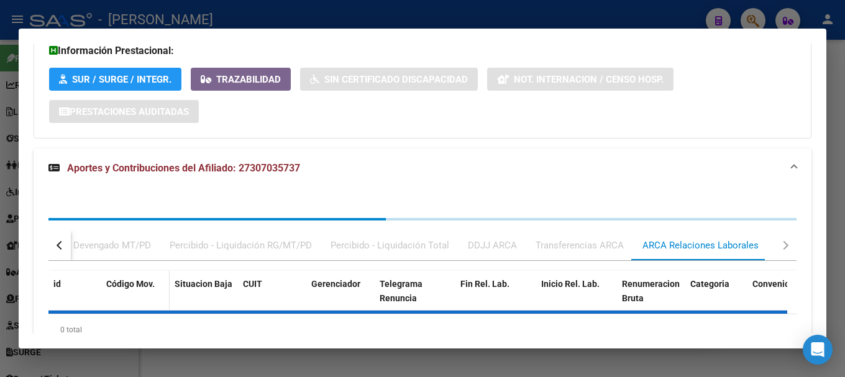
scroll to position [1180, 0]
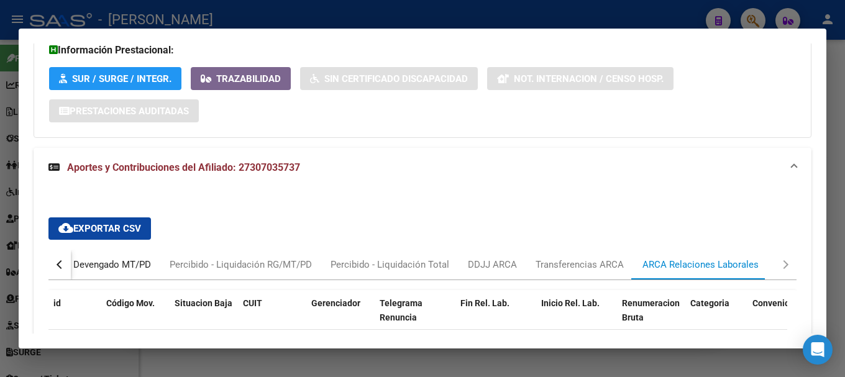
click at [118, 258] on div "Devengado MT/PD" at bounding box center [112, 265] width 78 height 14
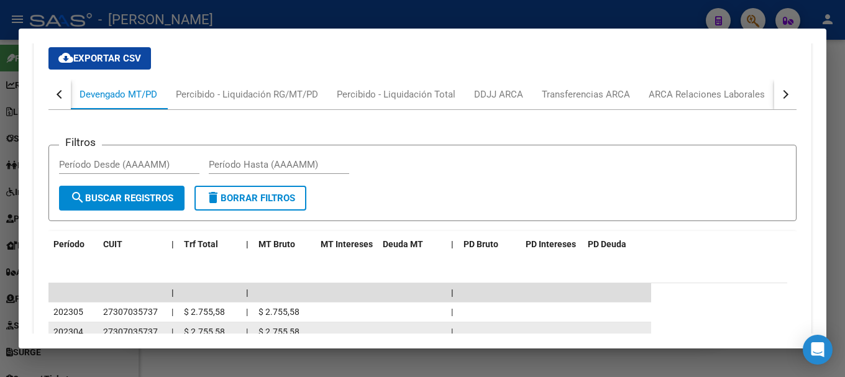
scroll to position [1344, 0]
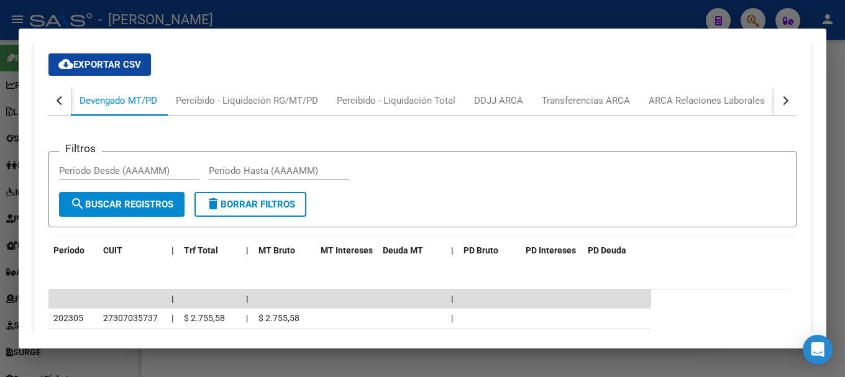
click at [387, 15] on div at bounding box center [422, 188] width 845 height 377
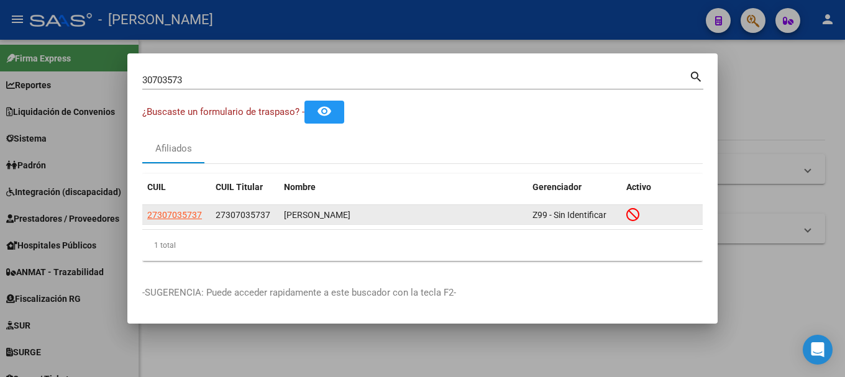
click at [176, 208] on app-link-go-to "27307035737" at bounding box center [174, 215] width 55 height 14
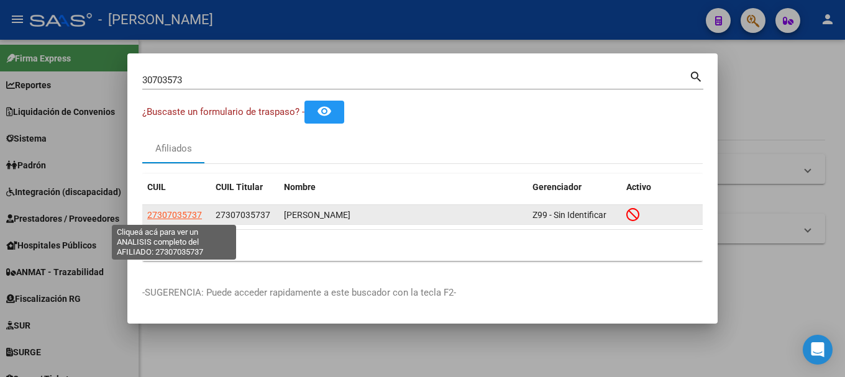
click at [175, 214] on span "27307035737" at bounding box center [174, 215] width 55 height 10
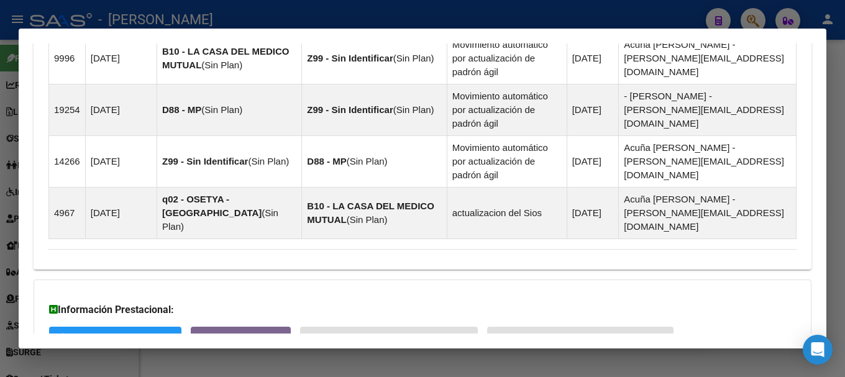
scroll to position [983, 0]
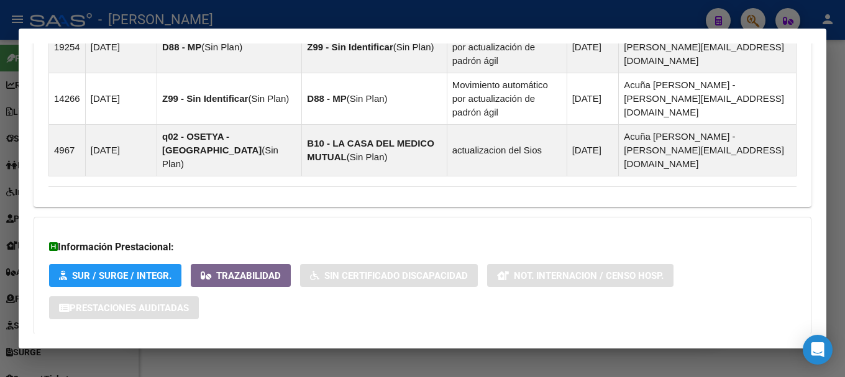
click at [319, 352] on mat-panel-title "Aportes y Contribuciones del Afiliado: 27307035737" at bounding box center [414, 359] width 733 height 15
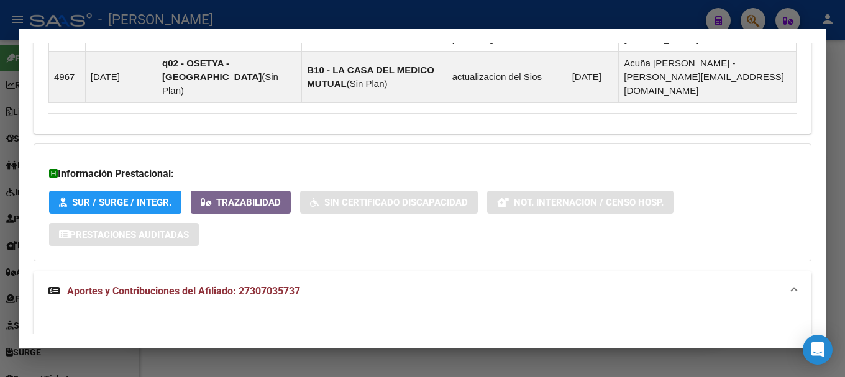
scroll to position [1242, 0]
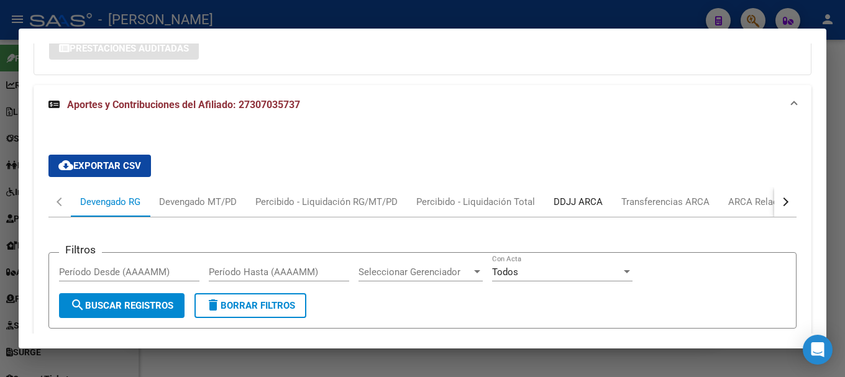
click at [577, 195] on div "DDJJ ARCA" at bounding box center [578, 202] width 49 height 14
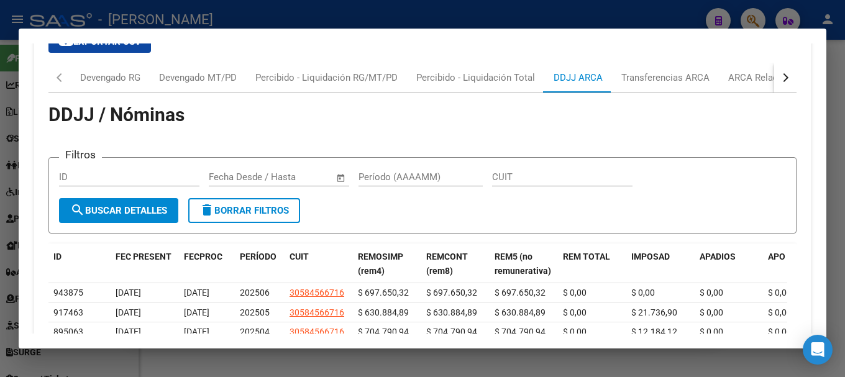
scroll to position [1305, 0]
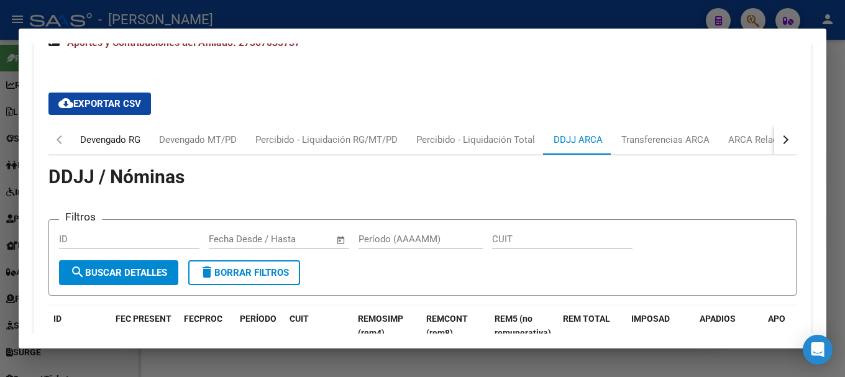
click at [119, 133] on div "Devengado RG" at bounding box center [110, 140] width 60 height 14
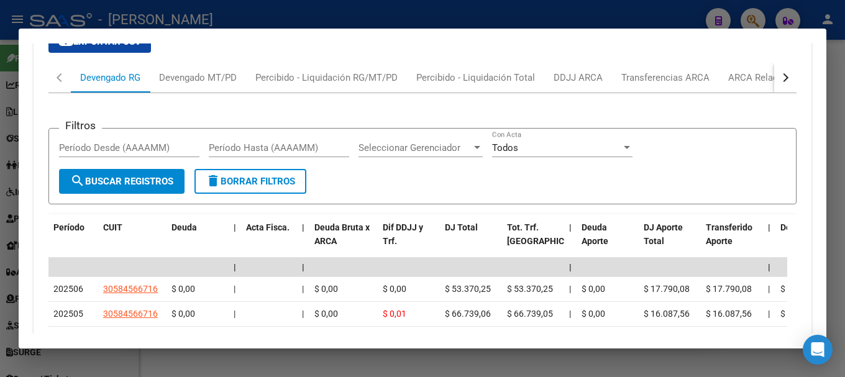
scroll to position [1429, 0]
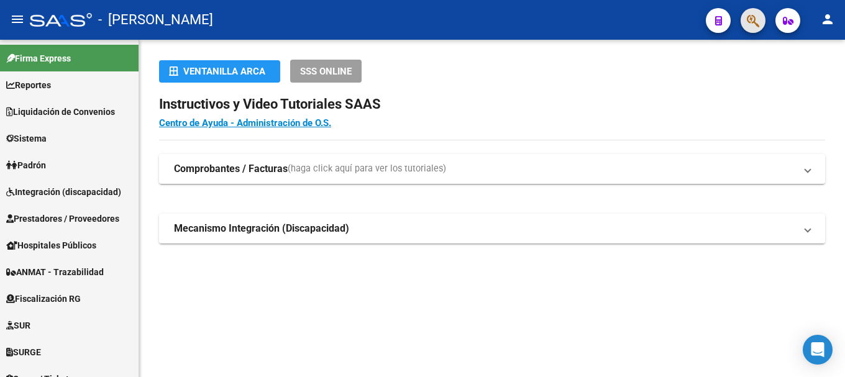
click at [748, 31] on span "button" at bounding box center [753, 20] width 12 height 25
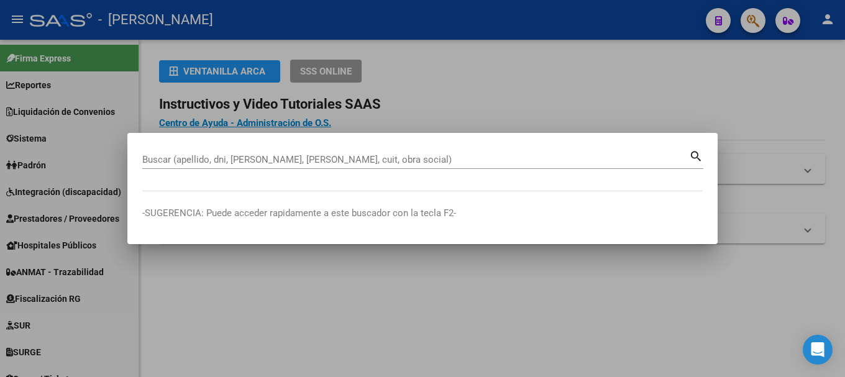
paste input "30715503421"
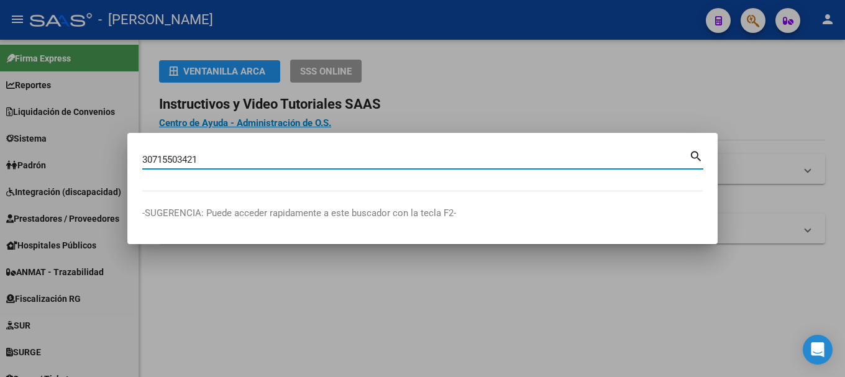
type input "30715503421"
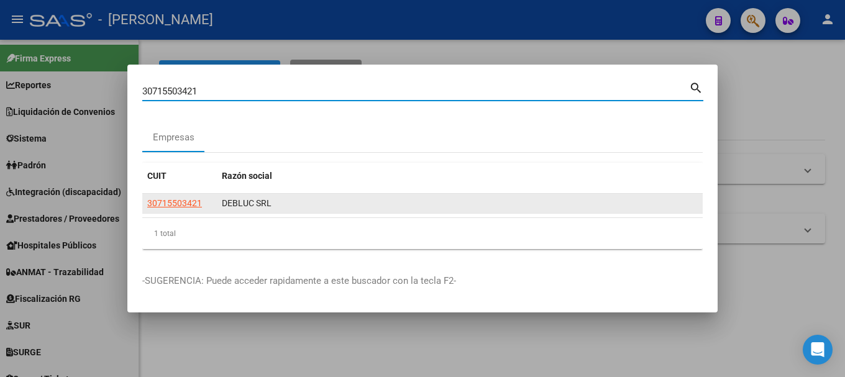
click at [170, 197] on app-link-go-to "30715503421" at bounding box center [174, 203] width 55 height 14
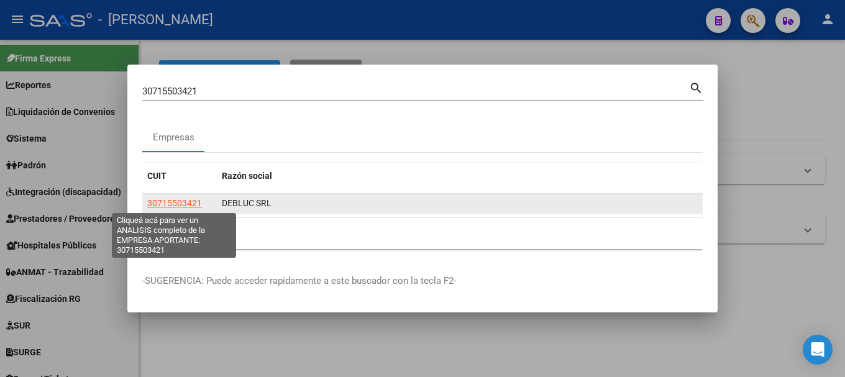
click at [168, 205] on span "30715503421" at bounding box center [174, 203] width 55 height 10
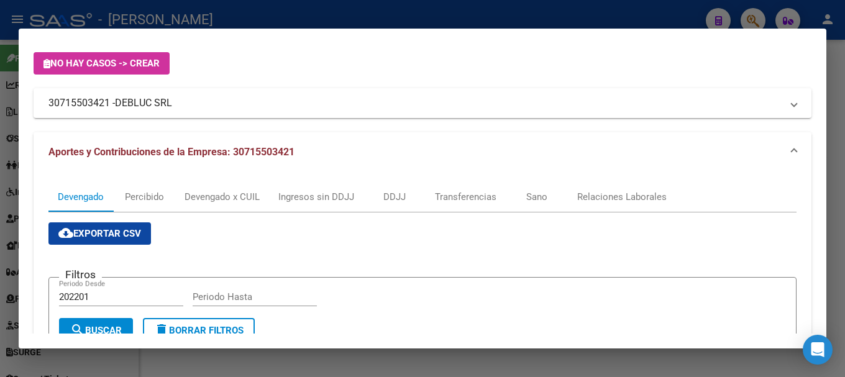
scroll to position [62, 0]
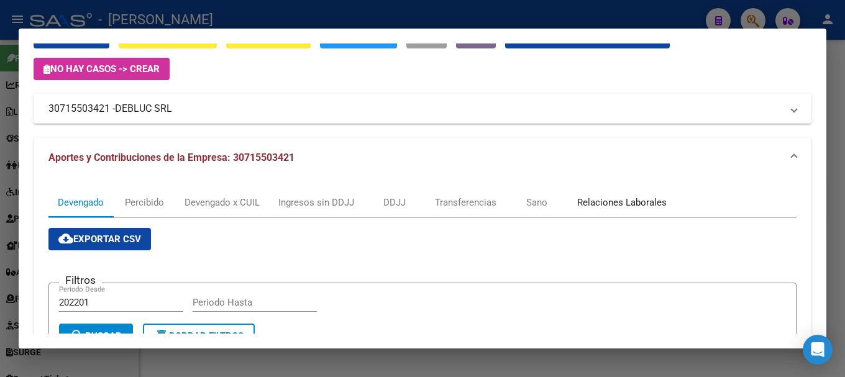
click at [614, 201] on div "Relaciones Laborales" at bounding box center [621, 203] width 89 height 14
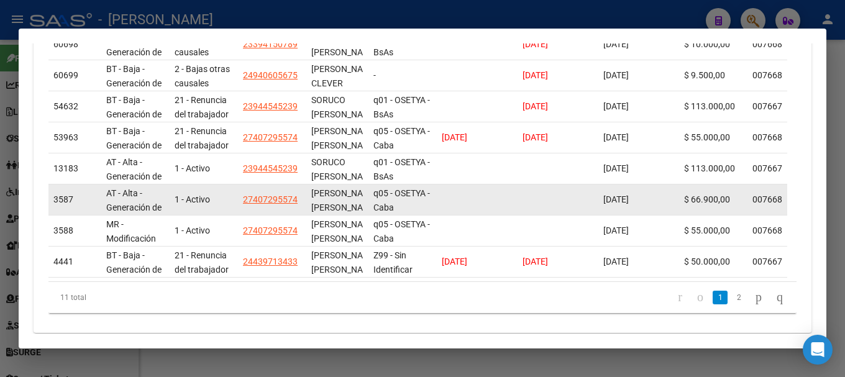
scroll to position [497, 0]
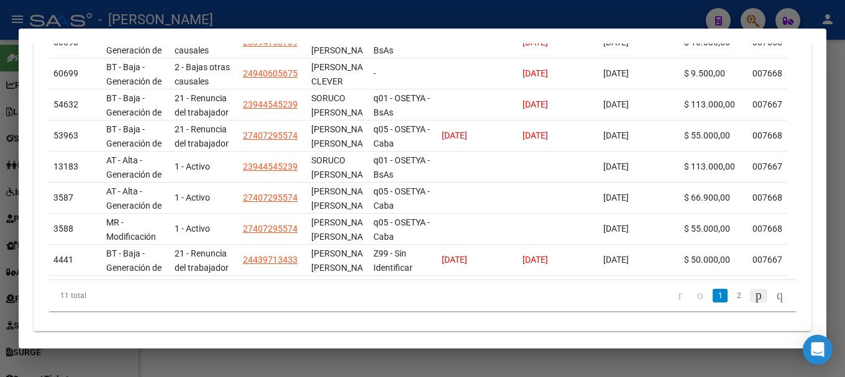
click at [754, 303] on icon "go to next page" at bounding box center [759, 295] width 10 height 15
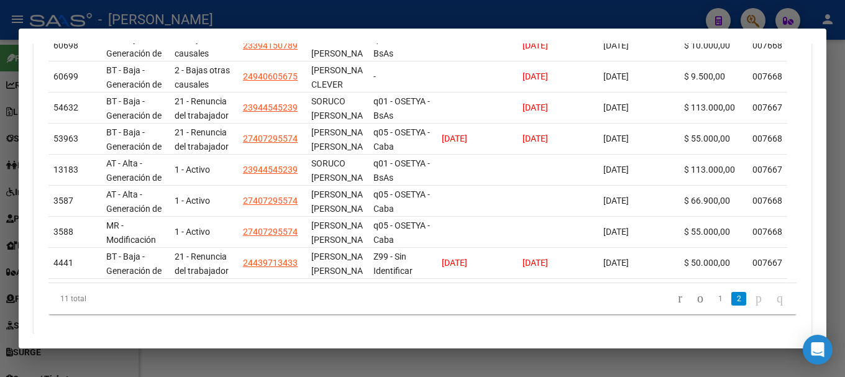
scroll to position [237, 0]
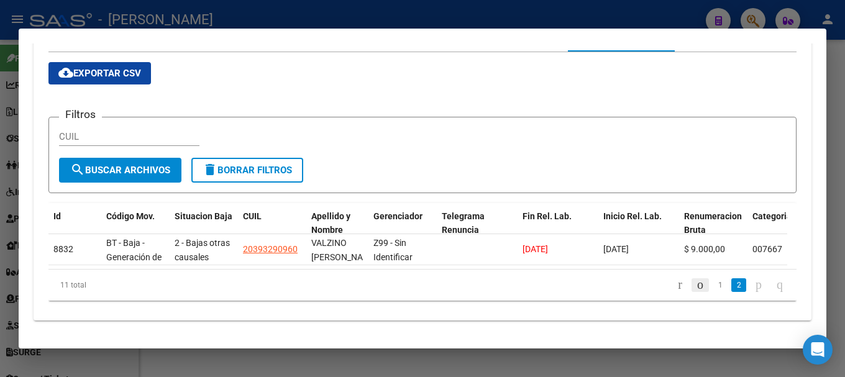
click at [695, 285] on icon "go to previous page" at bounding box center [700, 284] width 10 height 15
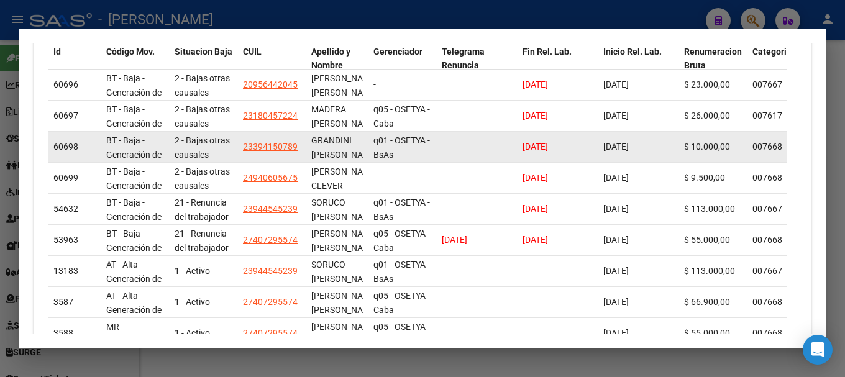
scroll to position [330, 0]
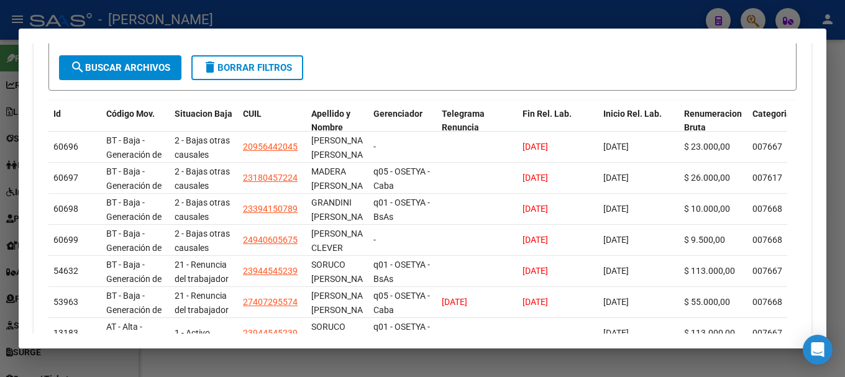
click at [0, 107] on div at bounding box center [422, 188] width 845 height 377
